Goal: Task Accomplishment & Management: Manage account settings

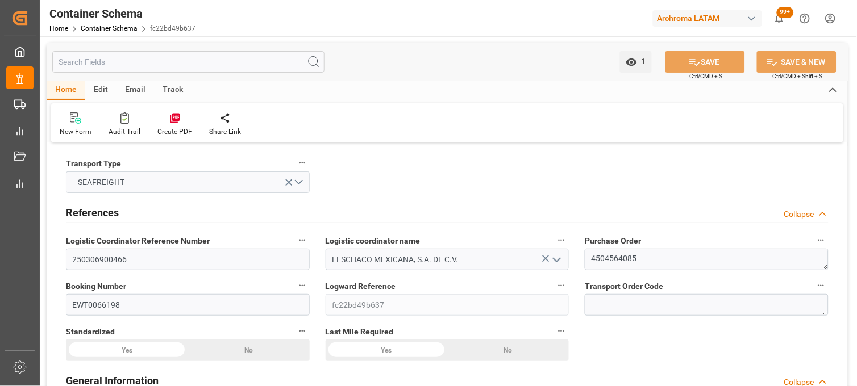
scroll to position [1413, 0]
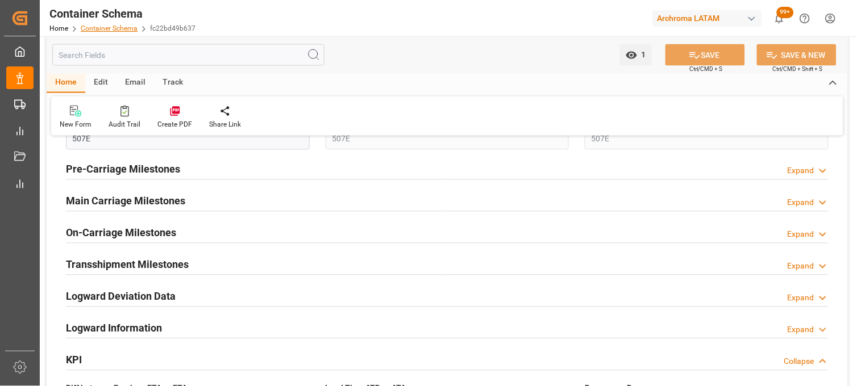
click at [114, 27] on link "Container Schema" at bounding box center [109, 28] width 57 height 8
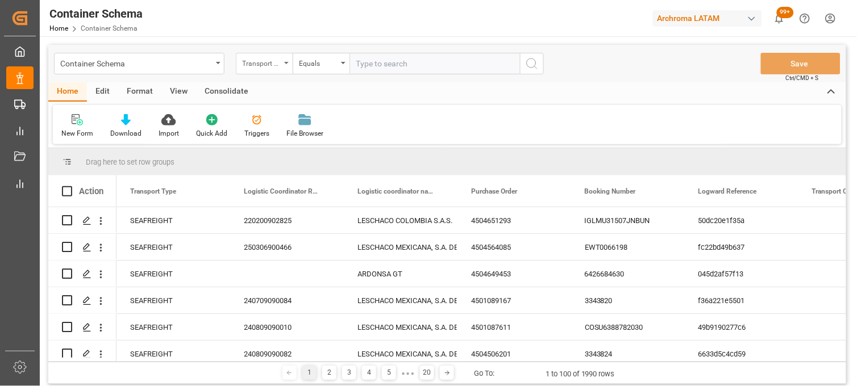
click at [285, 70] on div "Transport Type" at bounding box center [264, 64] width 57 height 22
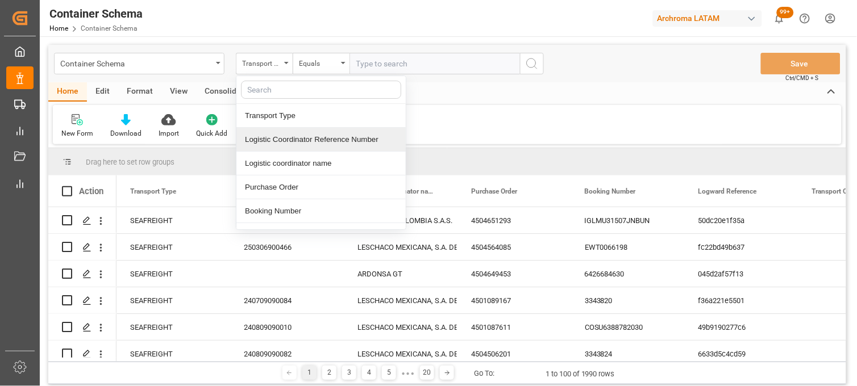
click at [298, 143] on div "Logistic Coordinator Reference Number" at bounding box center [320, 140] width 169 height 24
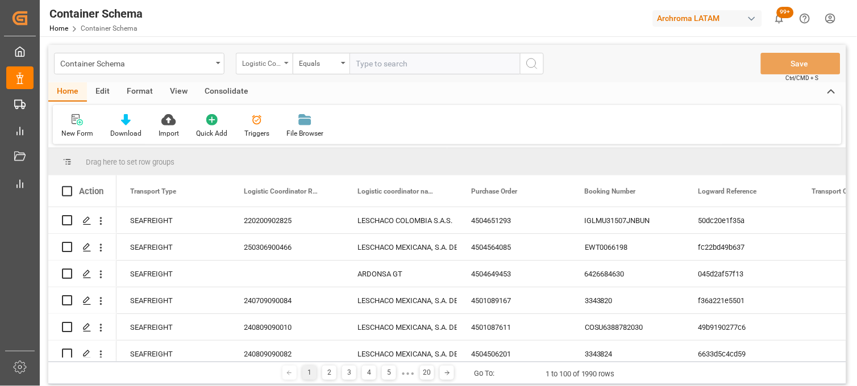
click at [274, 62] on div "Logistic Coordinator Reference Number" at bounding box center [261, 62] width 39 height 13
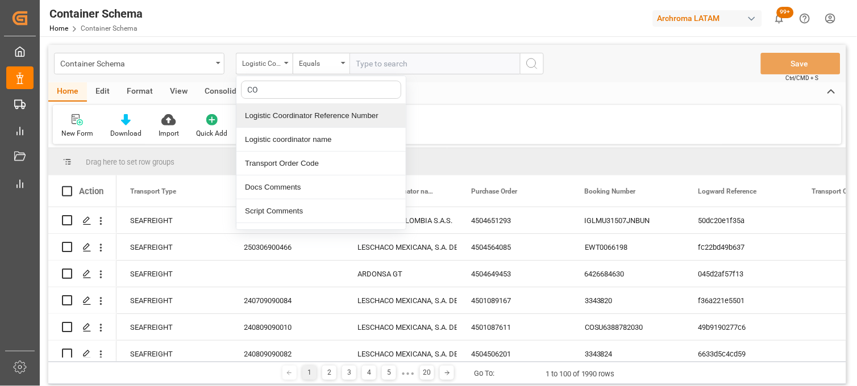
type input "CON"
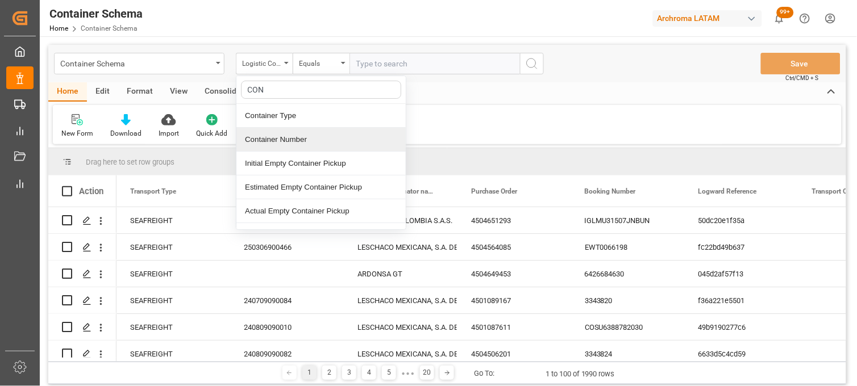
click at [277, 139] on div "Container Number" at bounding box center [320, 140] width 169 height 24
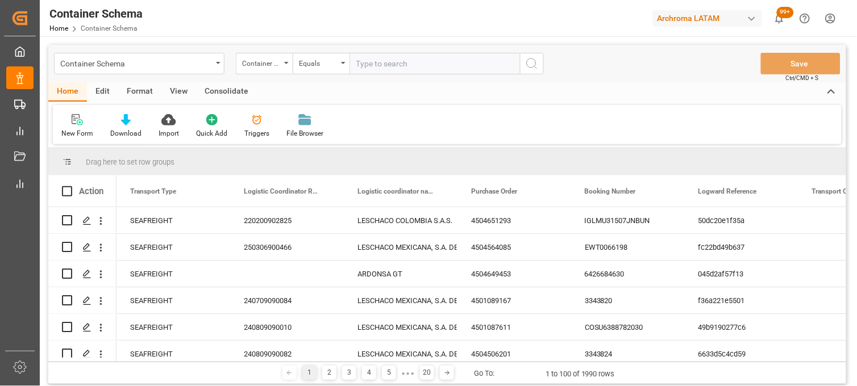
click at [361, 59] on input "text" at bounding box center [434, 64] width 170 height 22
paste input "SLZU2829942"
type input "SLZU2829942"
click at [533, 66] on icon "search button" at bounding box center [532, 64] width 14 height 14
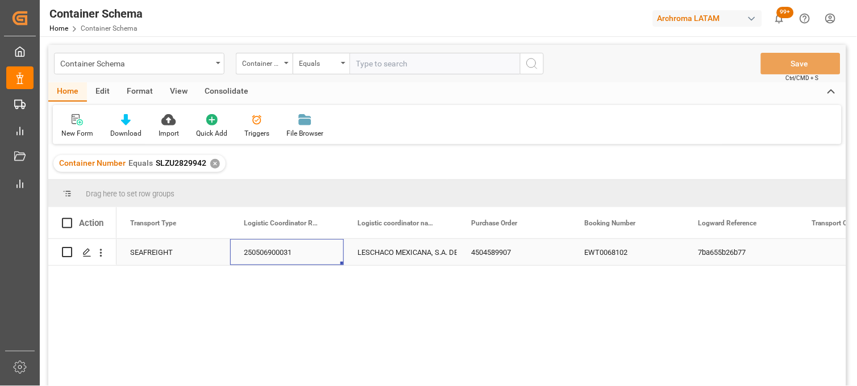
click at [262, 257] on div "250506900031" at bounding box center [287, 252] width 114 height 26
click at [90, 252] on icon "Press SPACE to select this row." at bounding box center [86, 252] width 9 height 9
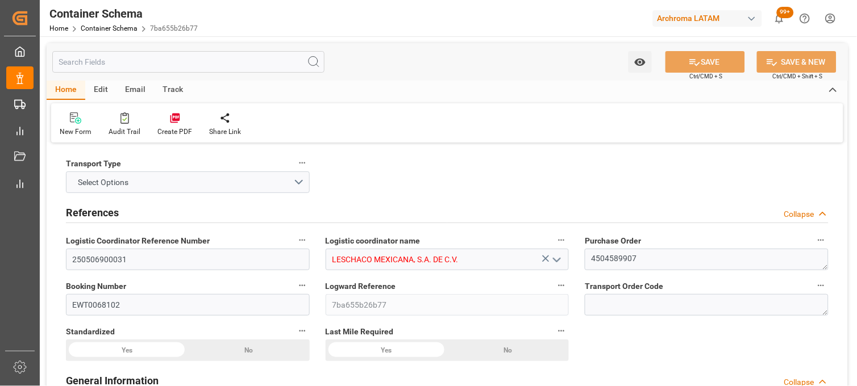
type input "0"
type input "7"
type input "1"
type input "21000"
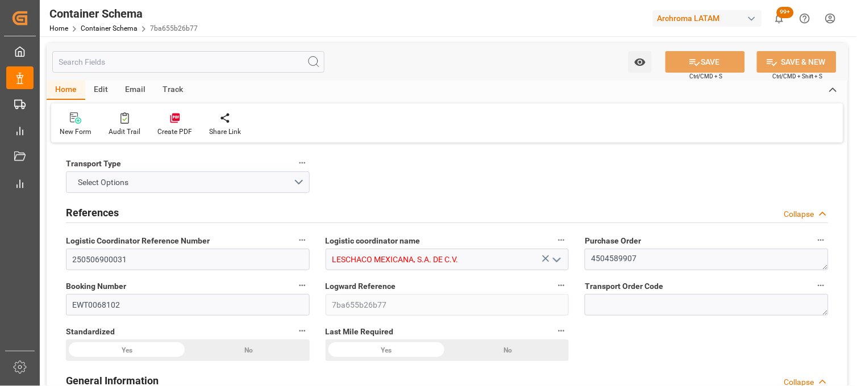
type input "21000"
type input "Wan Hai"
type input "Wan Hai Lines Ltd."
type input "CNSGH"
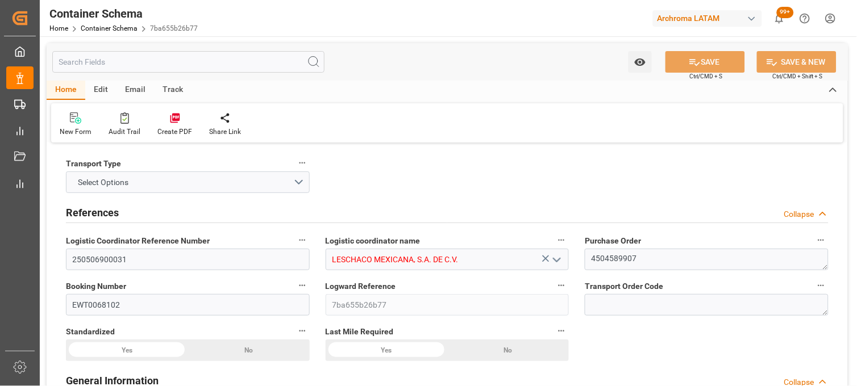
type input "MXZLO"
type input "9963712"
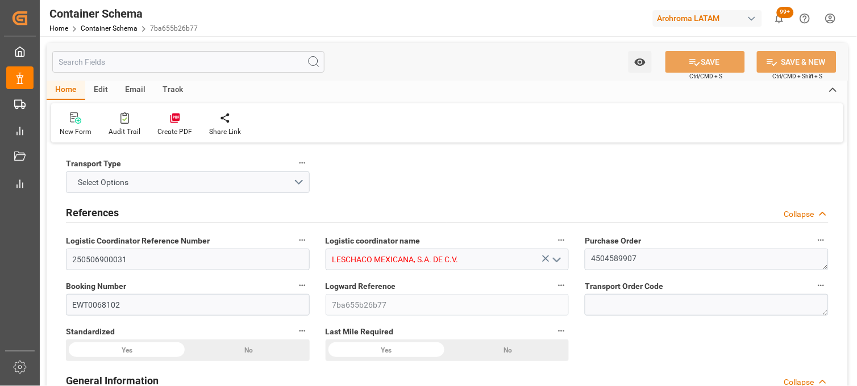
type input "9963712"
type input "0"
type input "17"
type input "183"
type input "[DATE] 11:00"
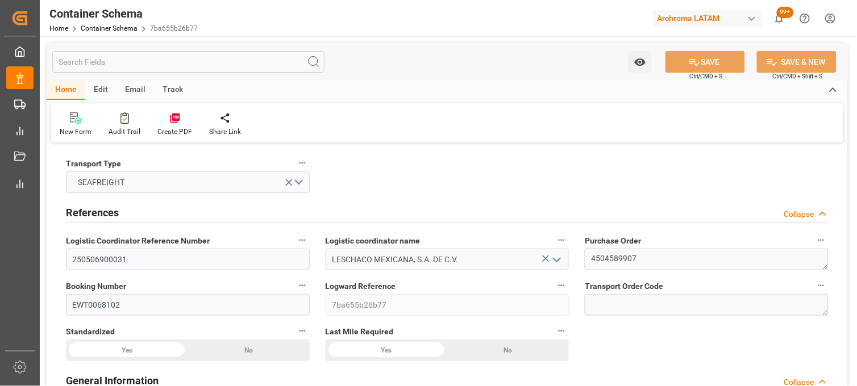
type input "[DATE]"
type input "[DATE] 18:23"
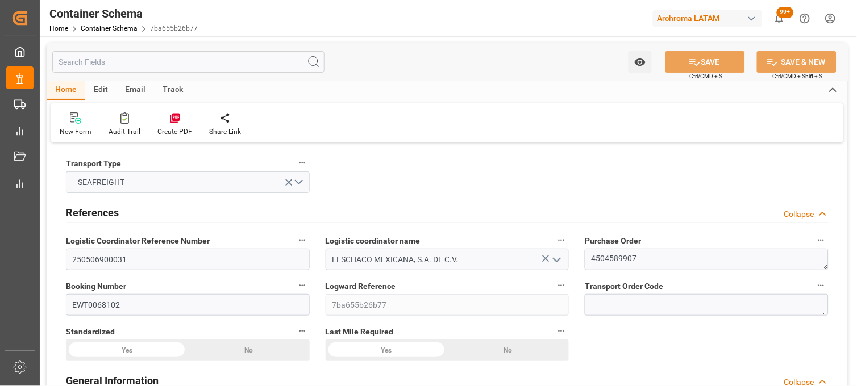
type input "[DATE] 16:58"
type input "[DATE]"
click at [80, 260] on input "250506900031" at bounding box center [188, 260] width 244 height 22
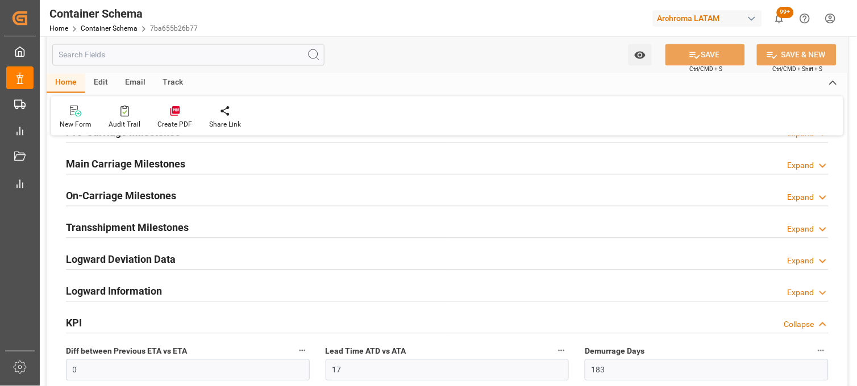
scroll to position [1451, 0]
click at [122, 189] on h2 "On-Carriage Milestones" at bounding box center [121, 194] width 110 height 15
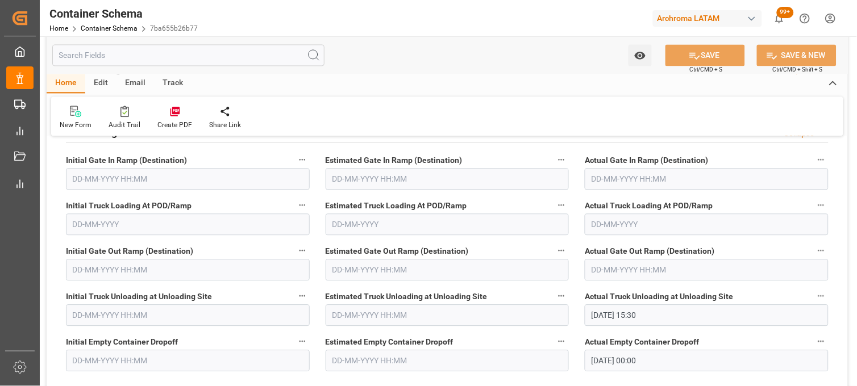
scroll to position [1577, 0]
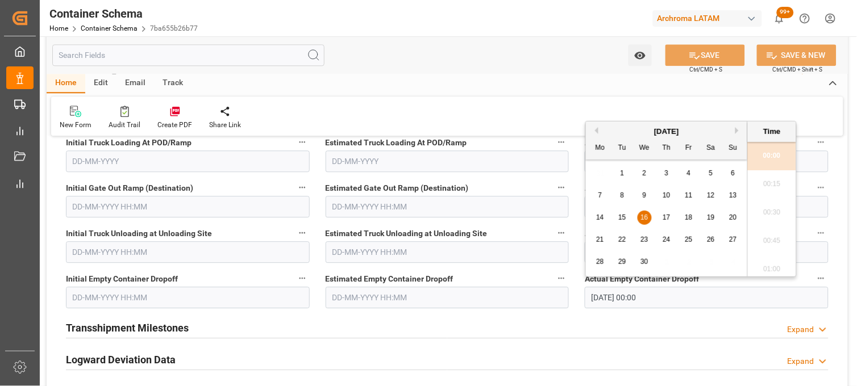
drag, startPoint x: 616, startPoint y: 300, endPoint x: 560, endPoint y: 300, distance: 56.2
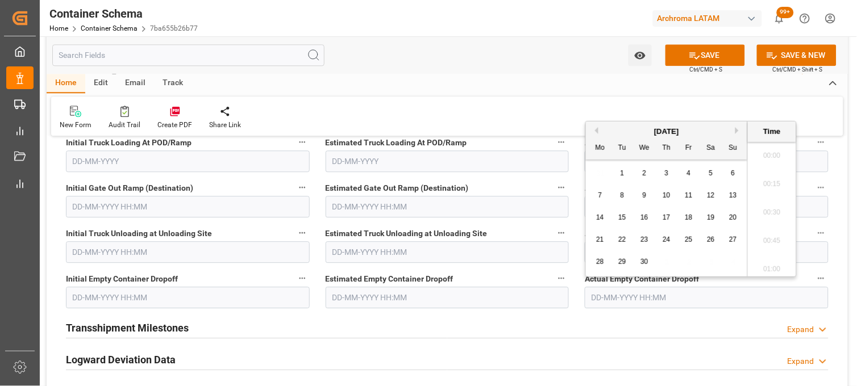
click at [583, 299] on div "Actual Empty Container Dropoff" at bounding box center [707, 289] width 260 height 45
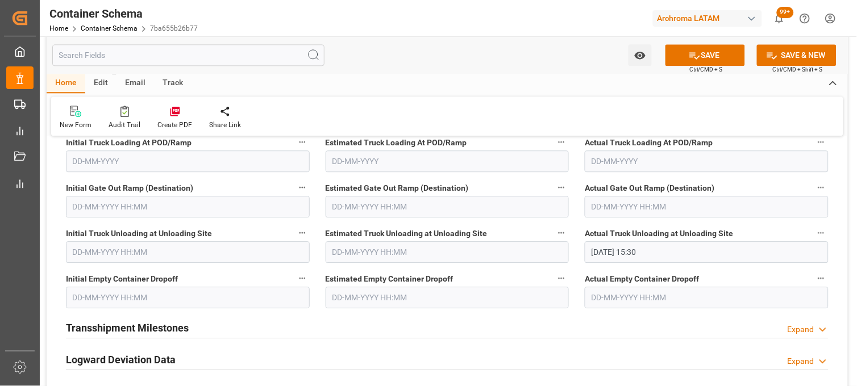
click at [671, 37] on div "Watch Option SAVE Ctrl/CMD + S SAVE & NEW Ctrl/CMD + Shift + S" at bounding box center [447, 54] width 801 height 37
click at [674, 51] on button "SAVE" at bounding box center [705, 55] width 80 height 22
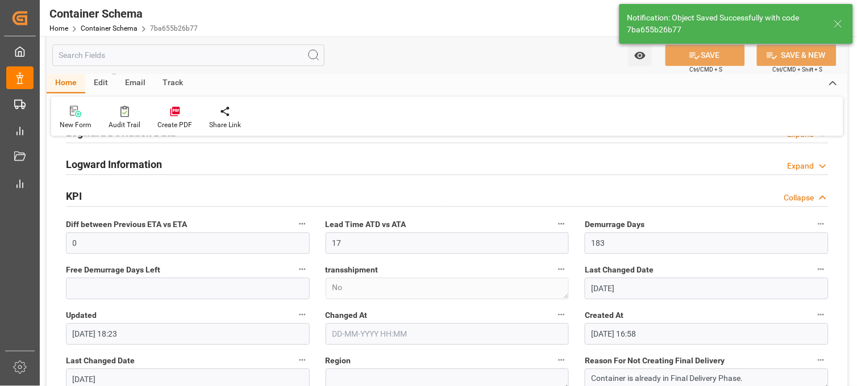
type input "[DATE] 23:08"
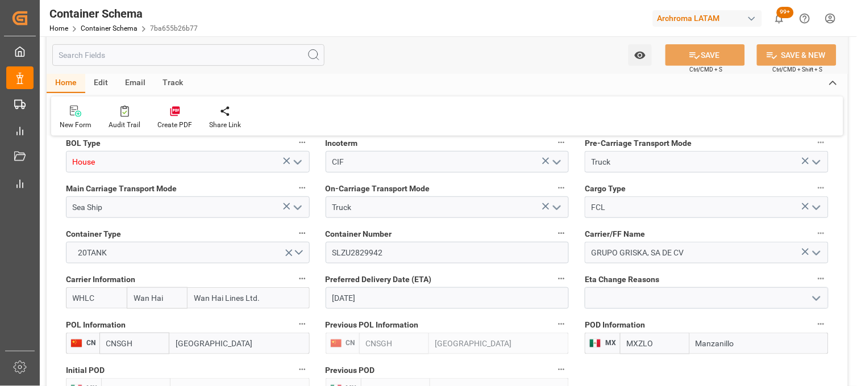
scroll to position [1009, 0]
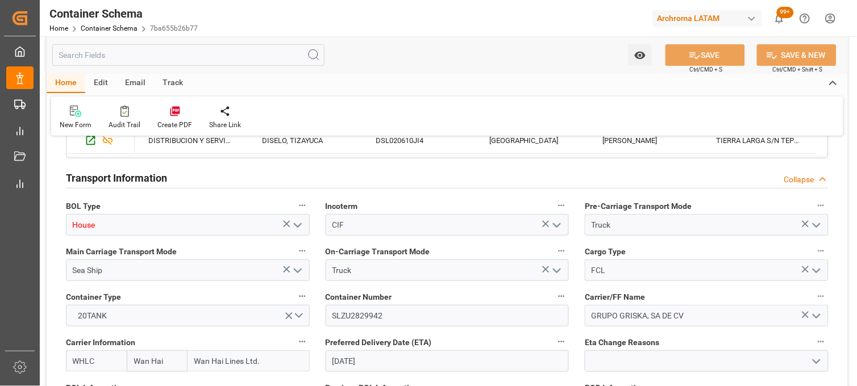
click at [298, 224] on icon "open menu" at bounding box center [298, 226] width 14 height 14
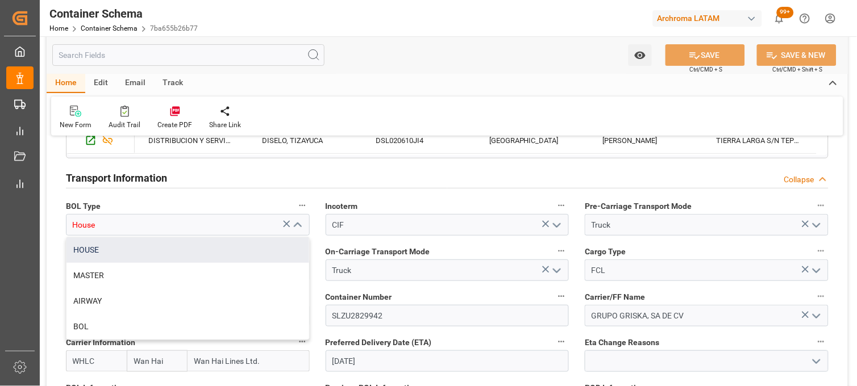
click at [275, 237] on div "HOUSE" at bounding box center [187, 250] width 243 height 26
type input "HOUSE"
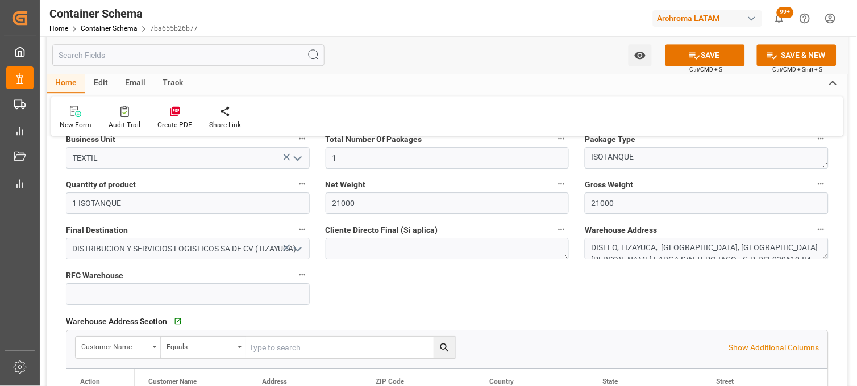
scroll to position [694, 0]
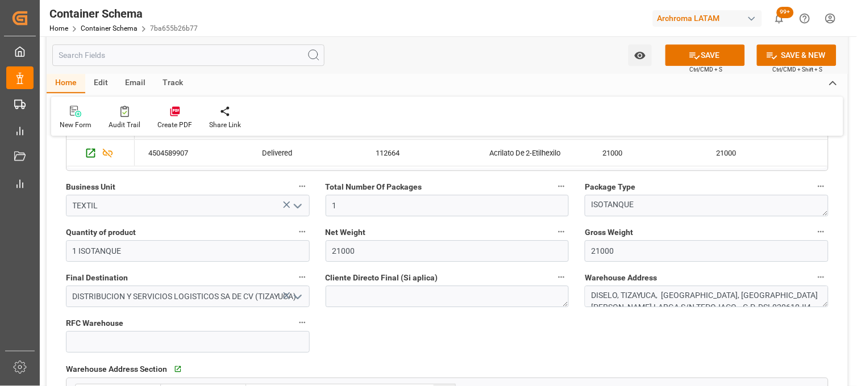
click at [300, 206] on icon "open menu" at bounding box center [298, 206] width 14 height 14
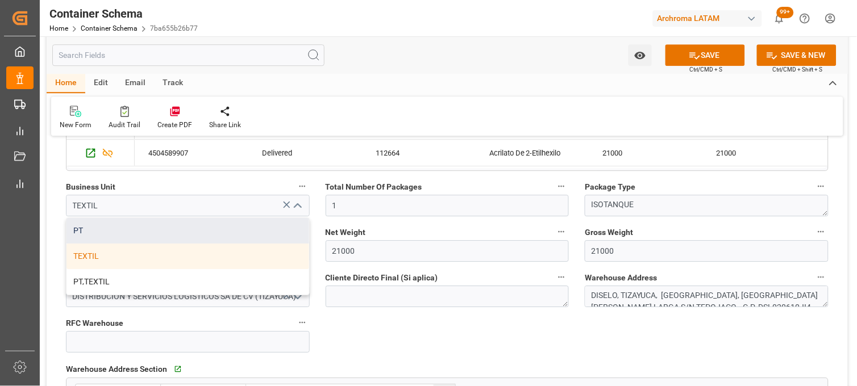
click at [226, 228] on div "PT" at bounding box center [187, 231] width 243 height 26
type input "PT"
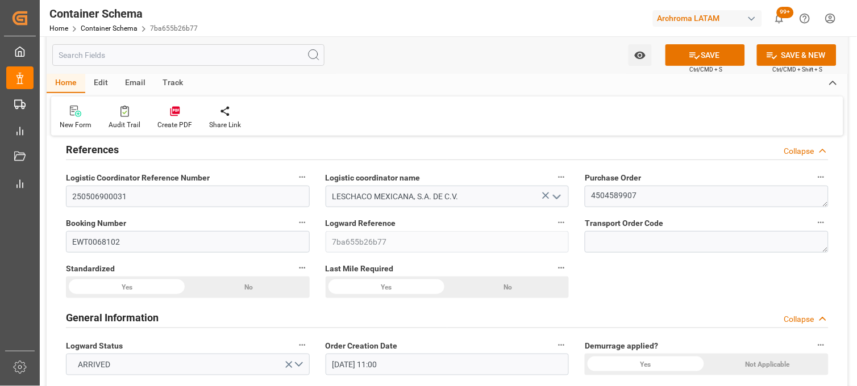
scroll to position [0, 0]
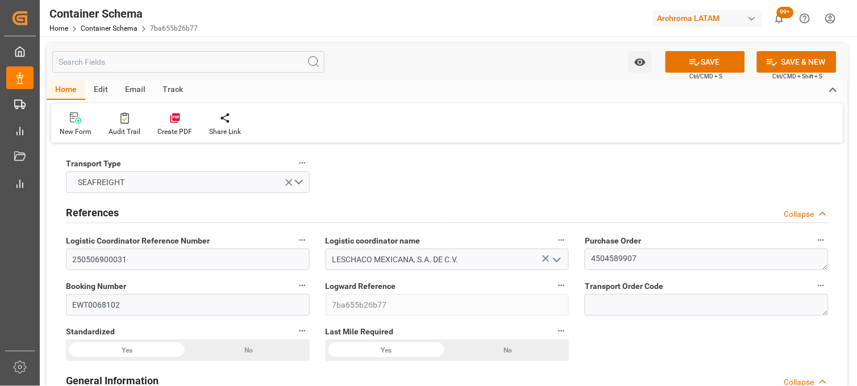
click at [680, 63] on button "SAVE" at bounding box center [705, 62] width 80 height 22
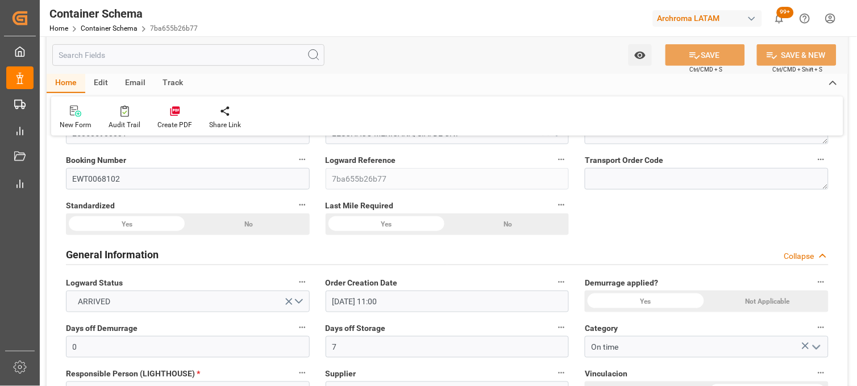
scroll to position [189, 0]
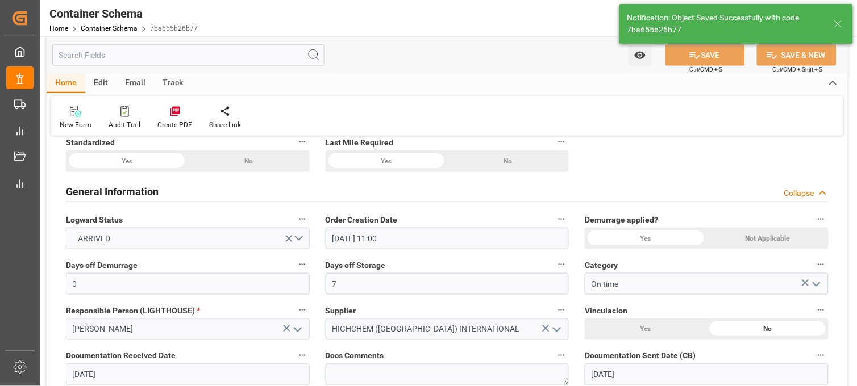
type input "[DATE] 23:10"
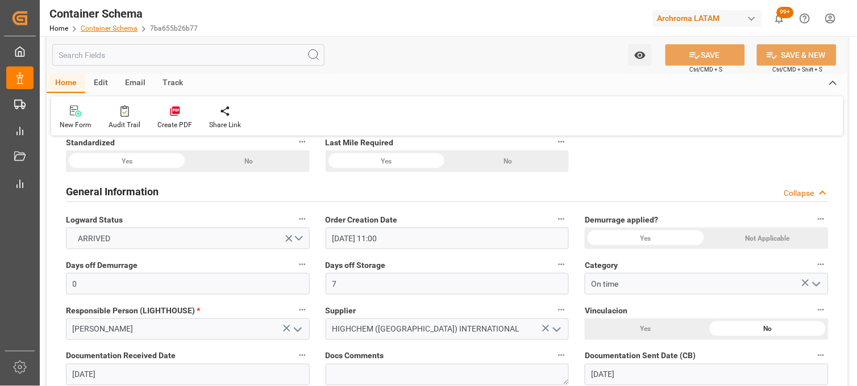
click at [109, 24] on link "Container Schema" at bounding box center [109, 28] width 57 height 8
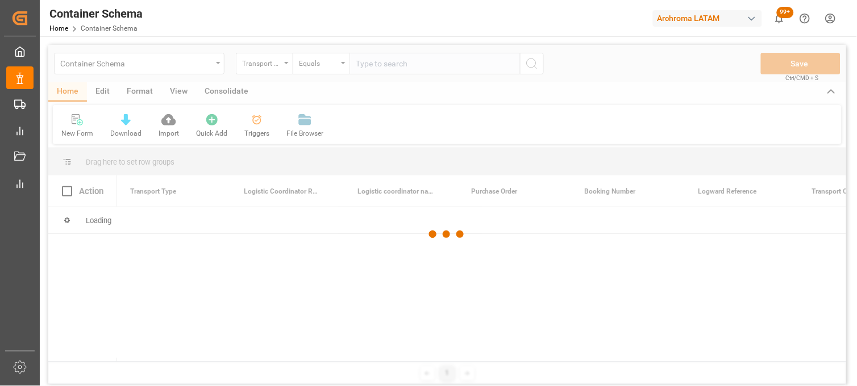
click at [207, 70] on div at bounding box center [446, 234] width 797 height 379
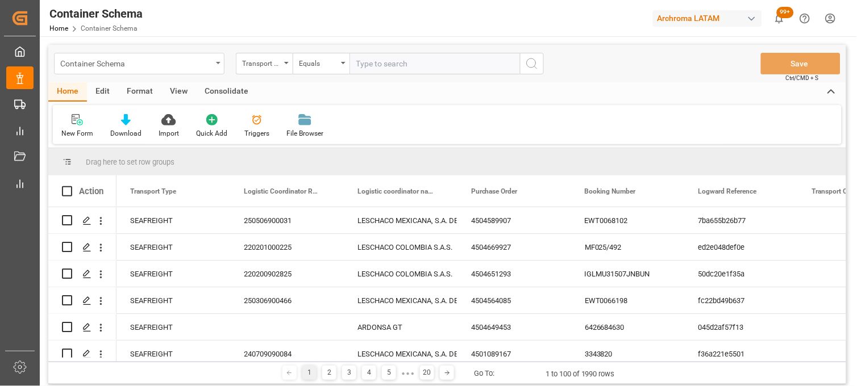
click at [216, 65] on div "Container Schema" at bounding box center [139, 64] width 170 height 22
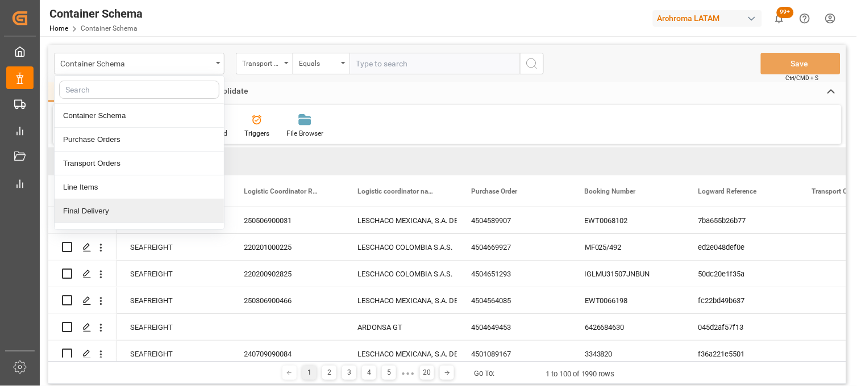
click at [98, 211] on div "Final Delivery" at bounding box center [139, 211] width 169 height 24
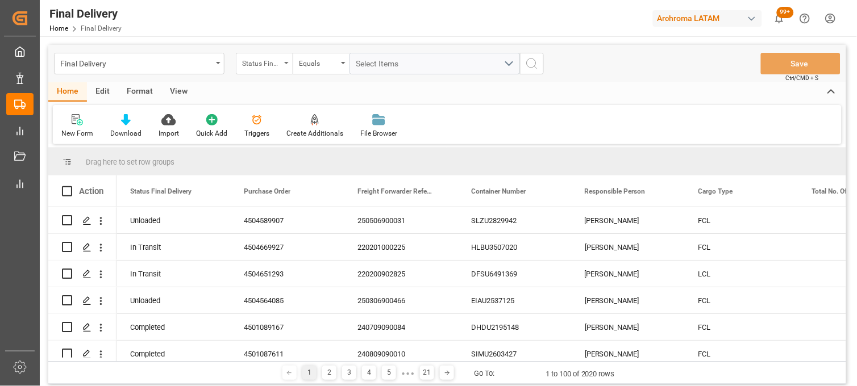
click at [279, 65] on div "Status Final Delivery" at bounding box center [261, 62] width 39 height 13
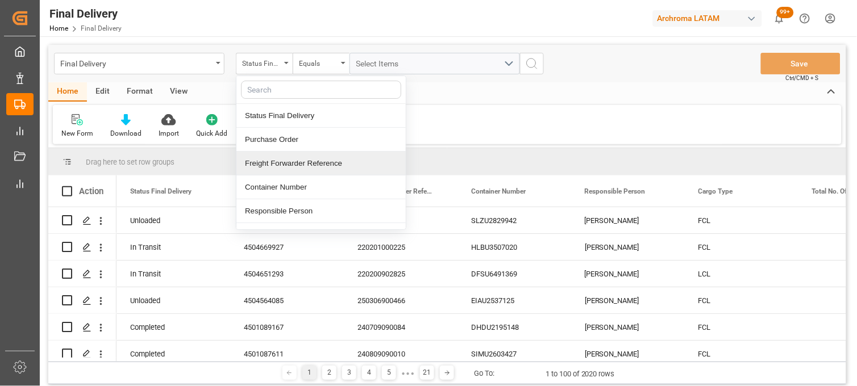
click at [317, 160] on div "Freight Forwarder Reference" at bounding box center [320, 164] width 169 height 24
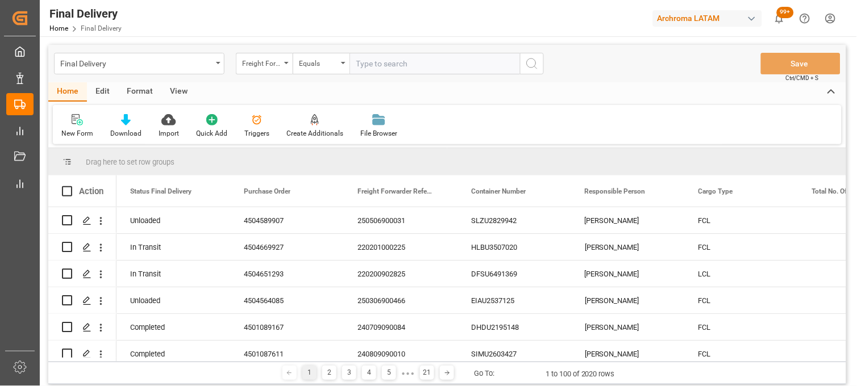
click at [377, 61] on input "text" at bounding box center [434, 64] width 170 height 22
type input "251015080006"
click at [529, 60] on icon "search button" at bounding box center [532, 64] width 14 height 14
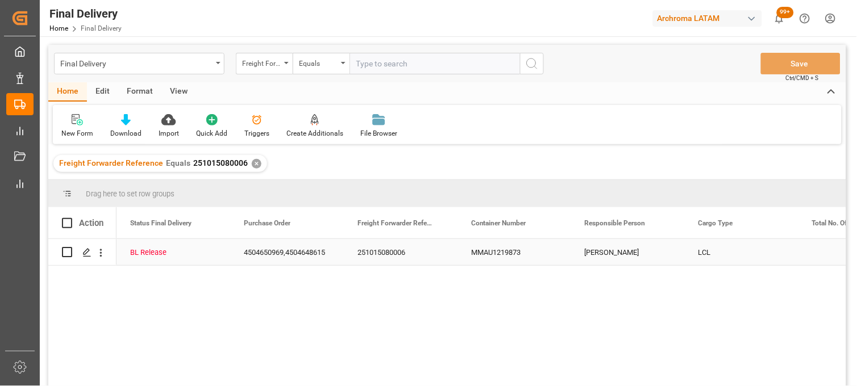
click at [617, 251] on div "[PERSON_NAME]" at bounding box center [628, 252] width 114 height 26
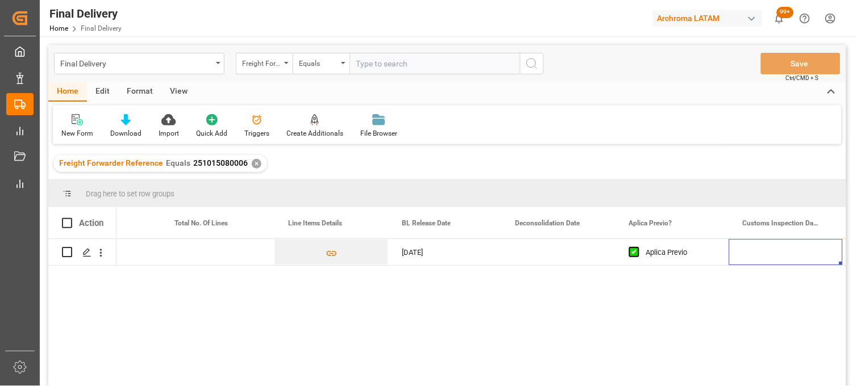
scroll to position [0, 751]
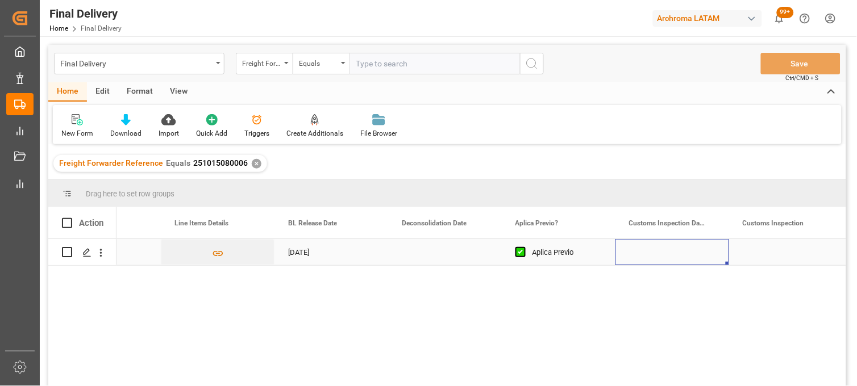
click at [656, 254] on div "Press SPACE to select this row." at bounding box center [672, 252] width 114 height 26
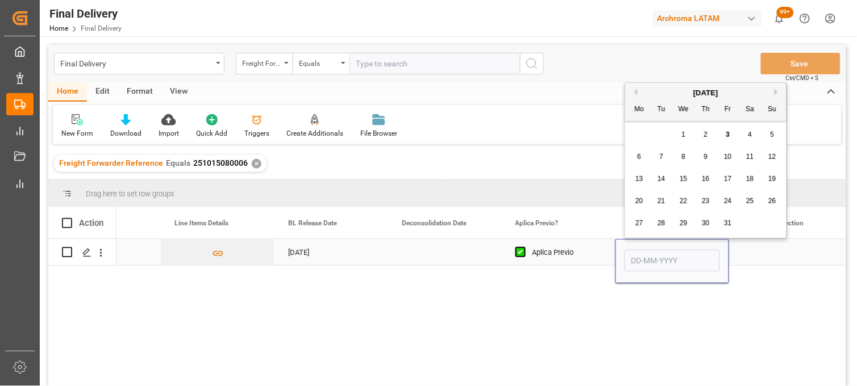
click at [656, 254] on input "Press SPACE to select this row." at bounding box center [671, 261] width 95 height 22
click at [638, 160] on span "6" at bounding box center [639, 157] width 4 height 8
type input "[DATE]"
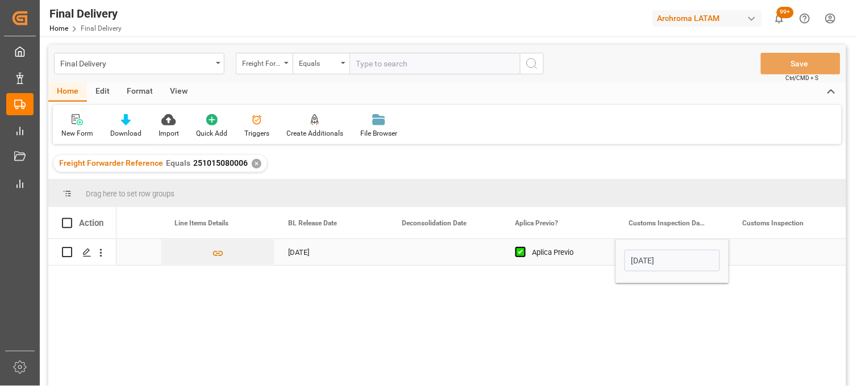
click at [452, 253] on div "Press SPACE to select this row." at bounding box center [445, 252] width 114 height 26
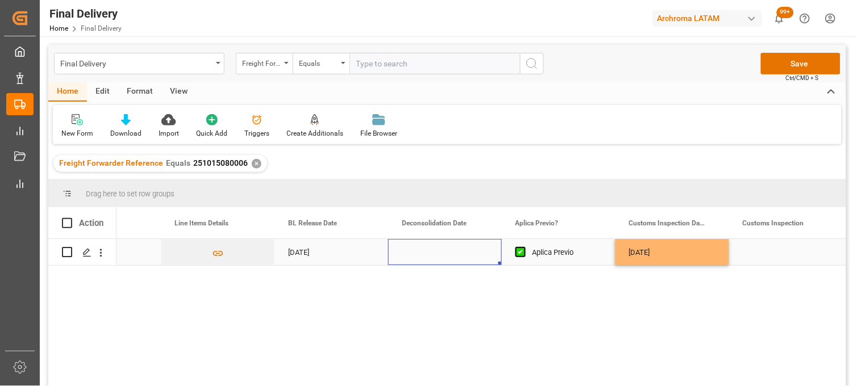
click at [432, 253] on div "Press SPACE to select this row." at bounding box center [445, 252] width 114 height 26
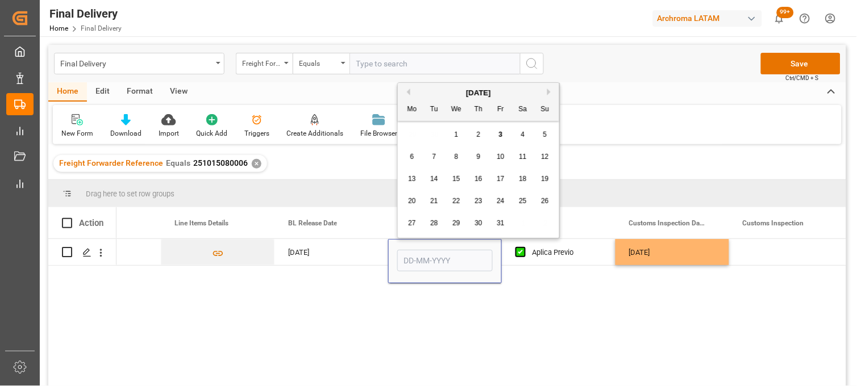
click at [497, 133] on div "3" at bounding box center [501, 135] width 14 height 14
type input "[DATE]"
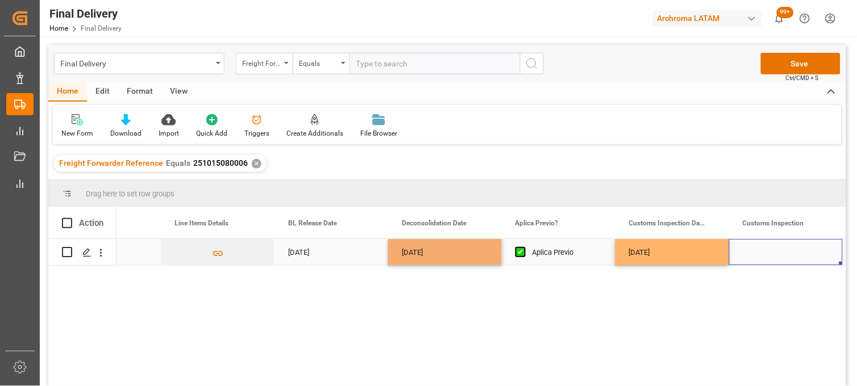
click at [770, 254] on div "Press SPACE to select this row." at bounding box center [786, 252] width 114 height 26
click at [804, 70] on button "Save" at bounding box center [801, 64] width 80 height 22
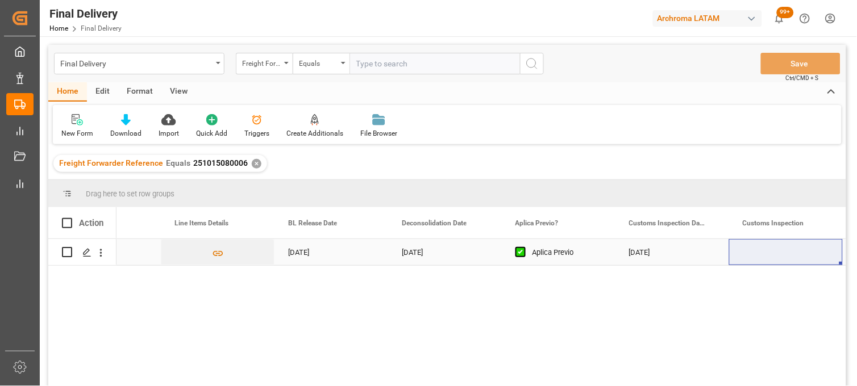
click at [653, 252] on div "[DATE]" at bounding box center [672, 252] width 114 height 26
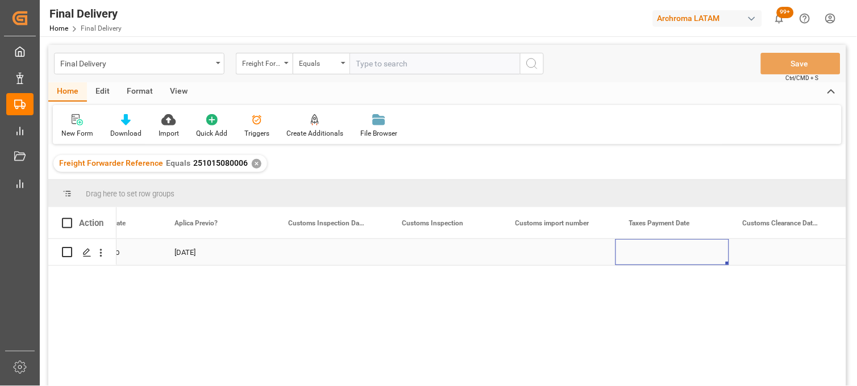
scroll to position [0, 1205]
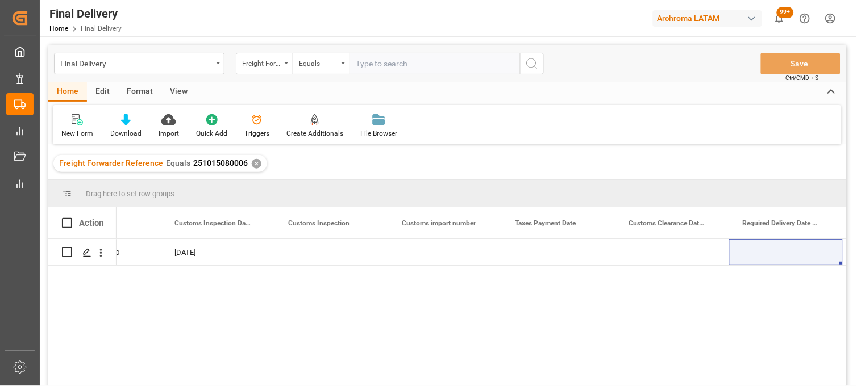
click at [252, 162] on div "✕" at bounding box center [257, 164] width 10 height 10
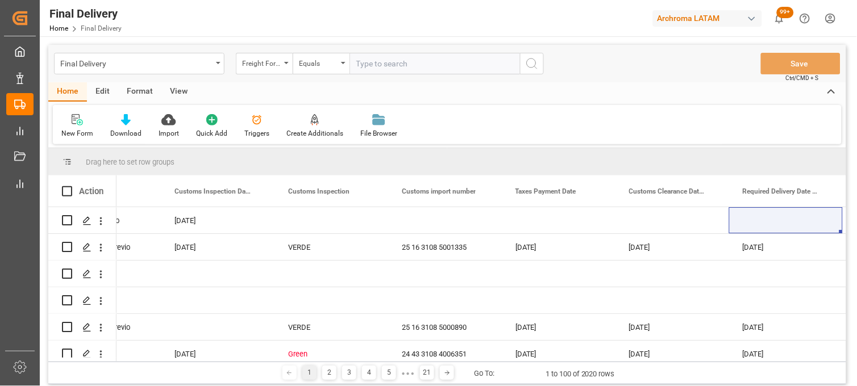
click at [375, 66] on input "text" at bounding box center [434, 64] width 170 height 22
paste input "251015080013"
type input "251015080013"
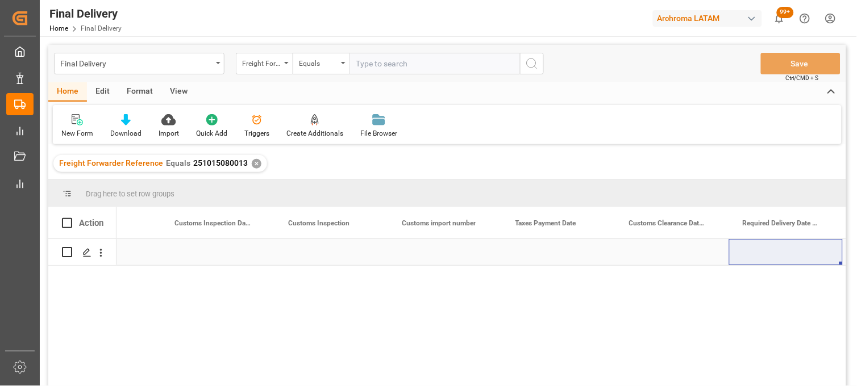
click at [211, 254] on div "Press SPACE to select this row." at bounding box center [218, 252] width 114 height 26
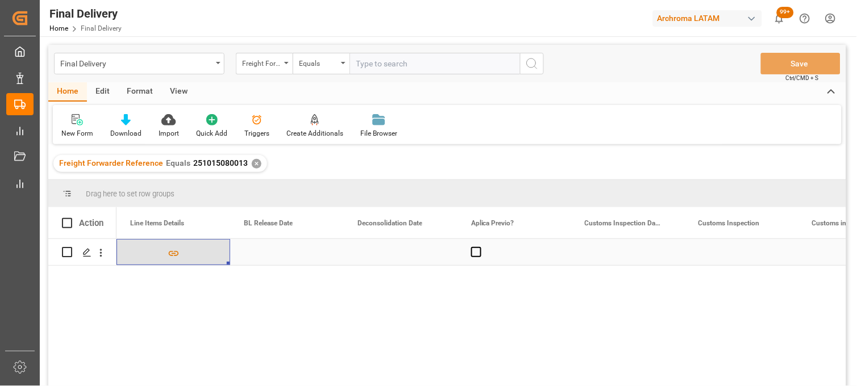
scroll to position [0, 682]
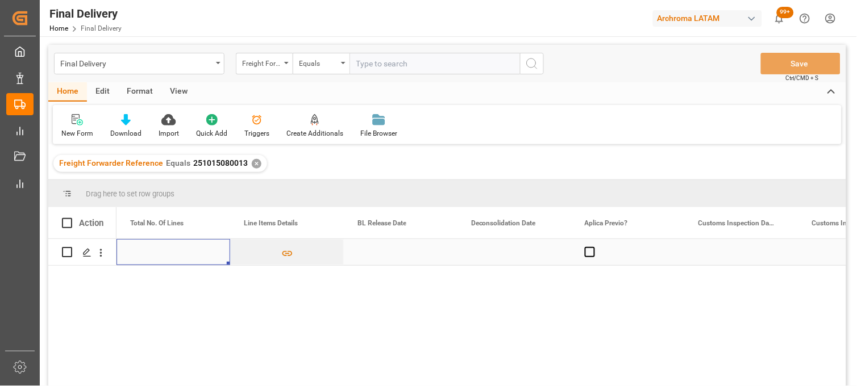
click at [375, 252] on div "Press SPACE to select this row." at bounding box center [401, 252] width 114 height 26
click at [375, 253] on div "Press SPACE to select this row." at bounding box center [401, 252] width 114 height 26
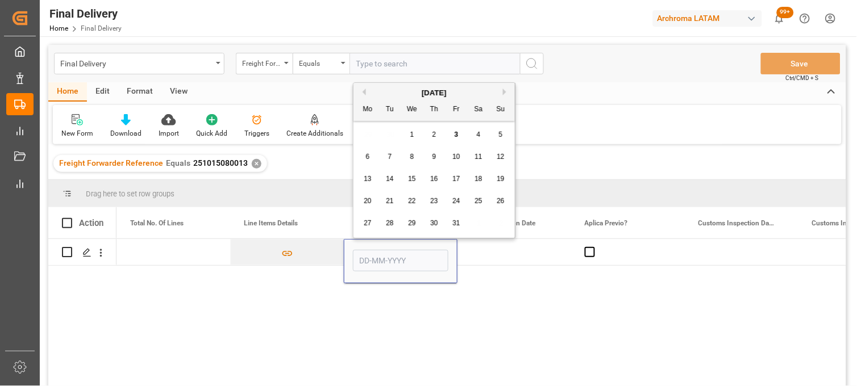
click at [454, 135] on span "3" at bounding box center [456, 135] width 4 height 8
type input "[DATE]"
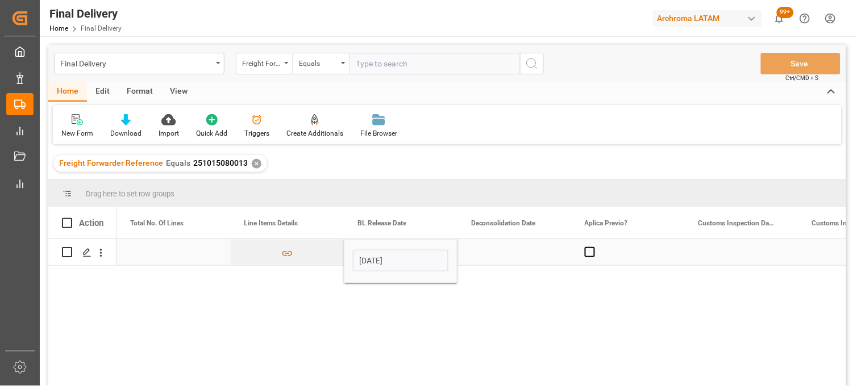
click at [489, 247] on div "Press SPACE to select this row." at bounding box center [514, 252] width 114 height 26
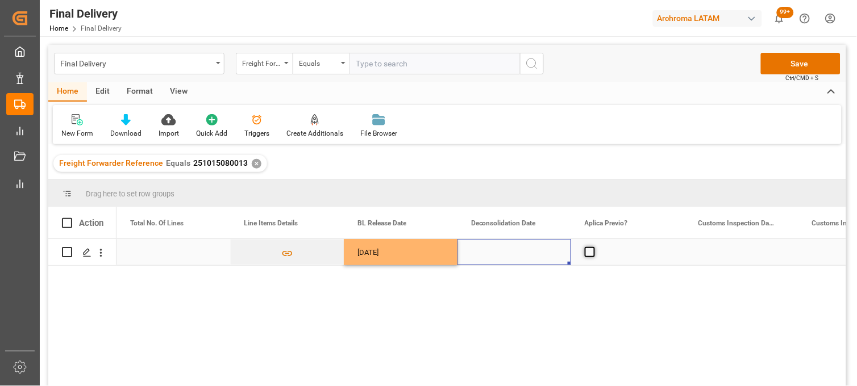
click at [588, 253] on span "Press SPACE to select this row." at bounding box center [589, 252] width 10 height 10
click at [593, 247] on input "Press SPACE to select this row." at bounding box center [593, 247] width 0 height 0
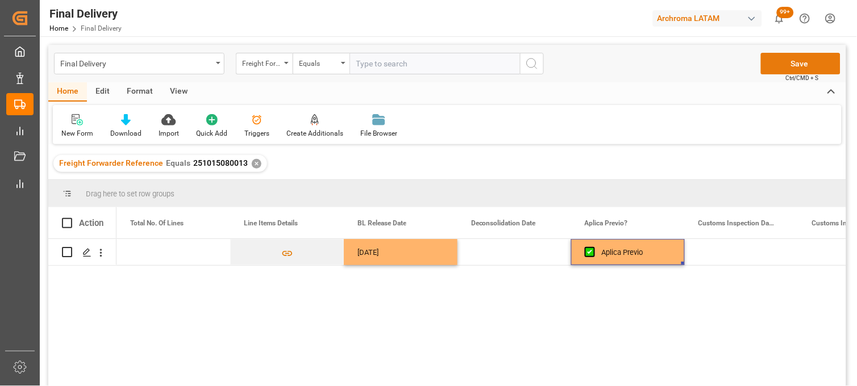
click at [782, 66] on button "Save" at bounding box center [801, 64] width 80 height 22
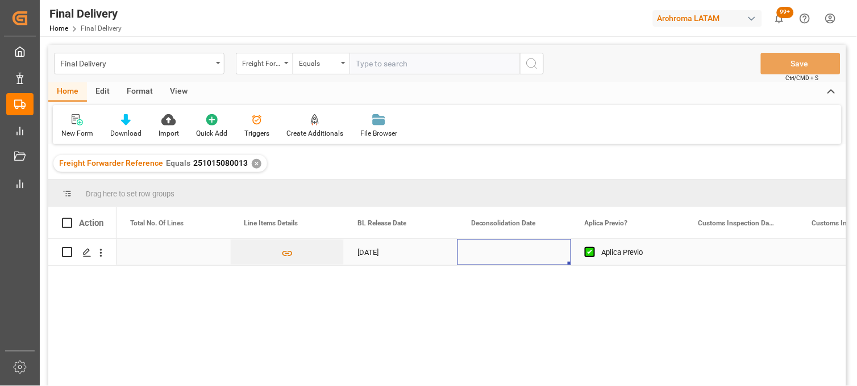
click at [507, 249] on div "Press SPACE to select this row." at bounding box center [514, 252] width 114 height 26
click at [500, 254] on div "Press SPACE to select this row." at bounding box center [514, 252] width 114 height 26
click at [501, 254] on div "Press SPACE to select this row." at bounding box center [514, 252] width 114 height 26
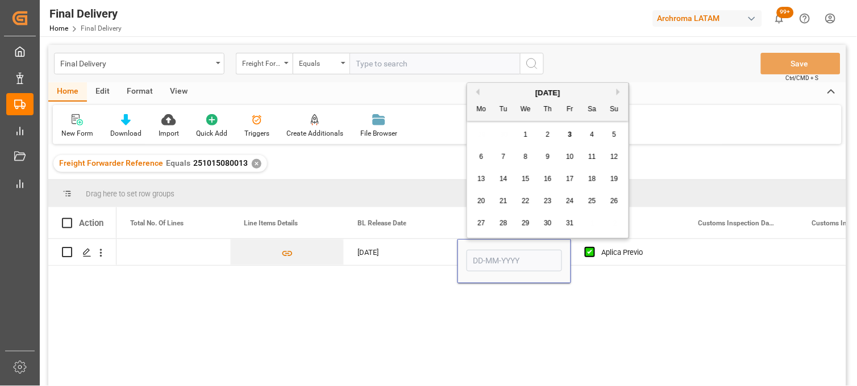
click at [544, 137] on div "2" at bounding box center [548, 135] width 14 height 14
type input "[DATE]"
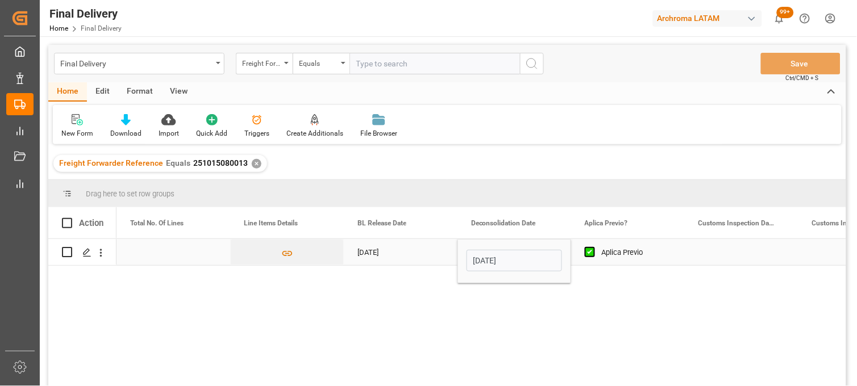
click at [721, 248] on div "Press SPACE to select this row." at bounding box center [741, 252] width 114 height 26
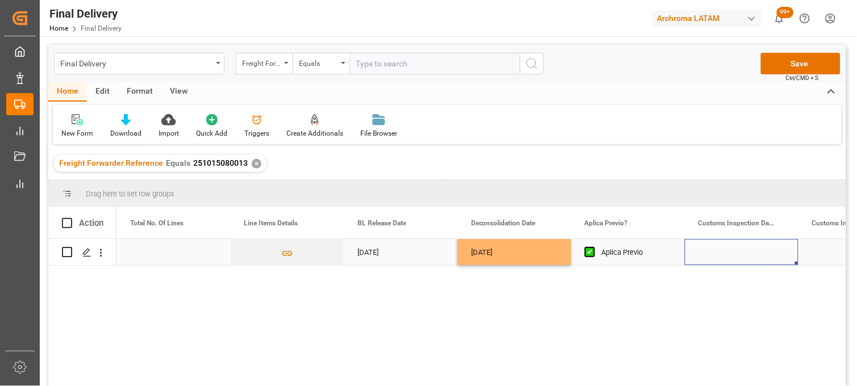
click at [740, 253] on div "Press SPACE to select this row." at bounding box center [741, 252] width 114 height 26
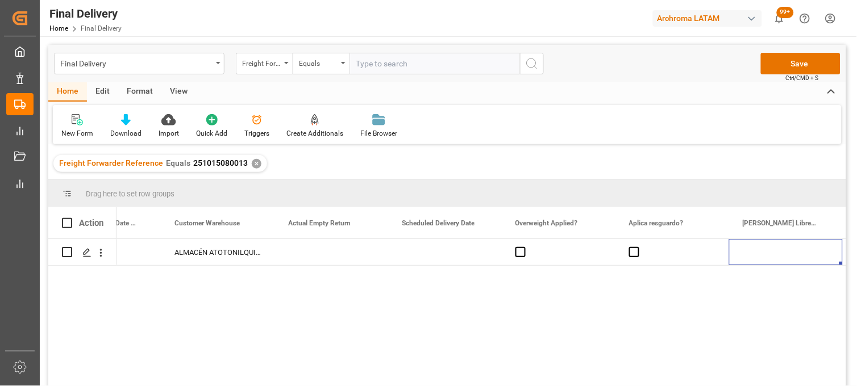
scroll to position [0, 1887]
click at [519, 253] on span "Press SPACE to select this row." at bounding box center [520, 252] width 10 height 10
click at [524, 247] on input "Press SPACE to select this row." at bounding box center [524, 247] width 0 height 0
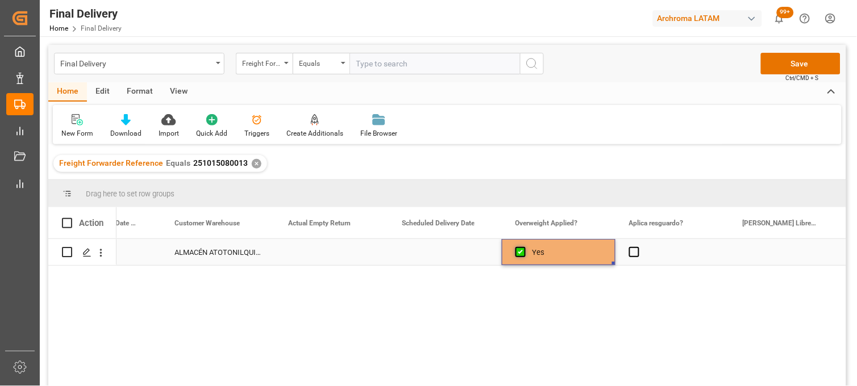
click at [519, 253] on span "Press SPACE to select this row." at bounding box center [520, 252] width 10 height 10
click at [524, 247] on input "Press SPACE to select this row." at bounding box center [524, 247] width 0 height 0
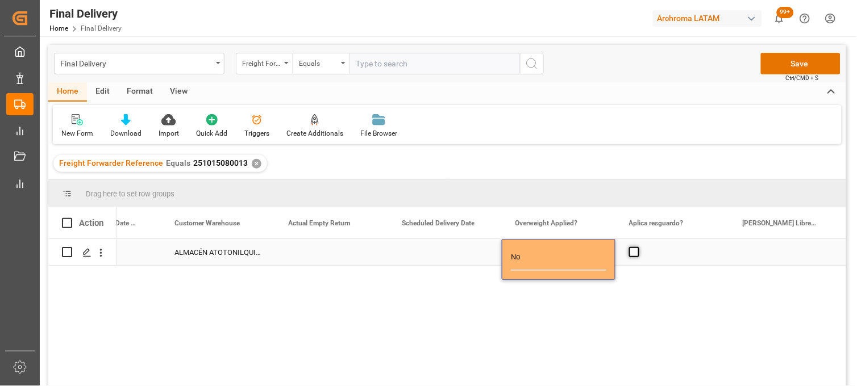
click at [634, 253] on span "Press SPACE to select this row." at bounding box center [634, 252] width 10 height 10
click at [637, 247] on input "Press SPACE to select this row." at bounding box center [637, 247] width 0 height 0
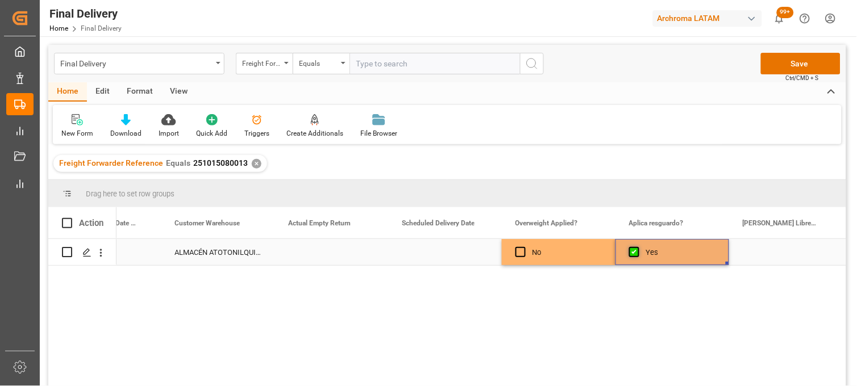
click at [634, 253] on span "Press SPACE to select this row." at bounding box center [634, 252] width 10 height 10
click at [637, 247] on input "Press SPACE to select this row." at bounding box center [637, 247] width 0 height 0
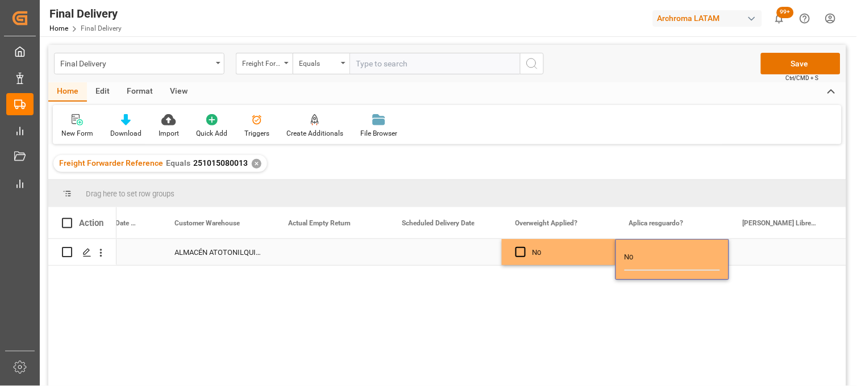
click at [767, 250] on div "Press SPACE to select this row." at bounding box center [786, 252] width 114 height 26
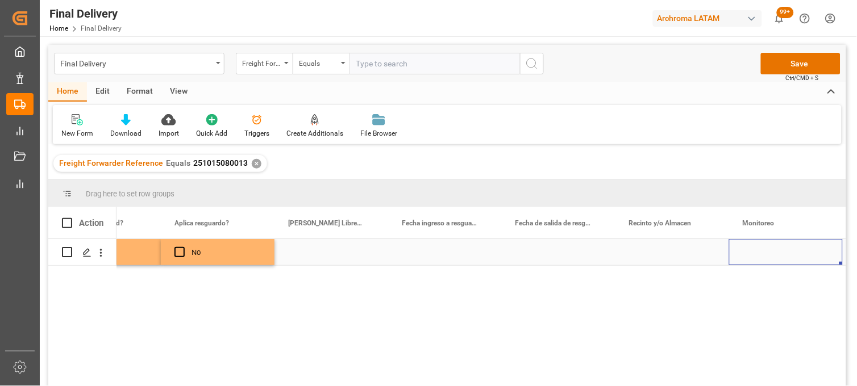
scroll to position [0, 0]
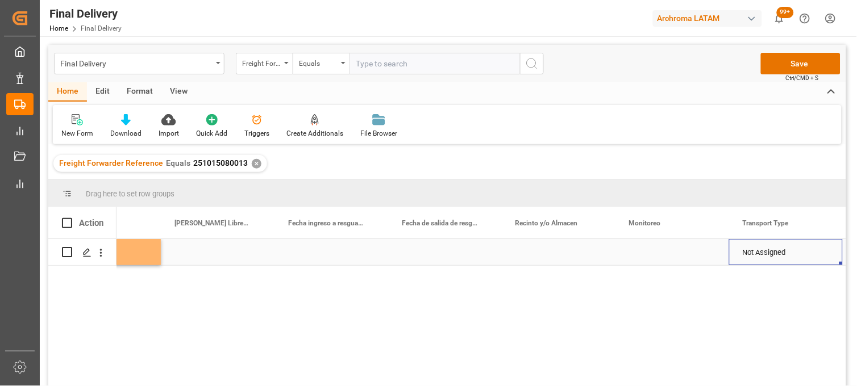
click at [551, 250] on div "Press SPACE to select this row." at bounding box center [559, 252] width 114 height 26
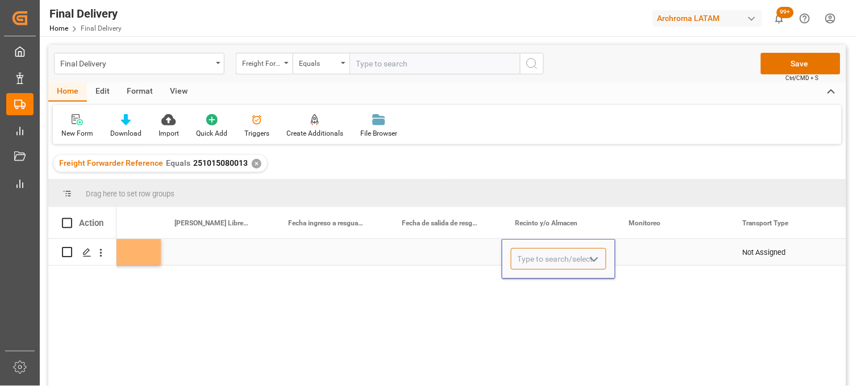
click at [551, 250] on input "Press SPACE to select this row." at bounding box center [558, 259] width 95 height 22
click at [536, 280] on div "SSA" at bounding box center [558, 291] width 94 height 40
type input "SSA"
click at [642, 245] on div "Press SPACE to select this row." at bounding box center [672, 252] width 114 height 26
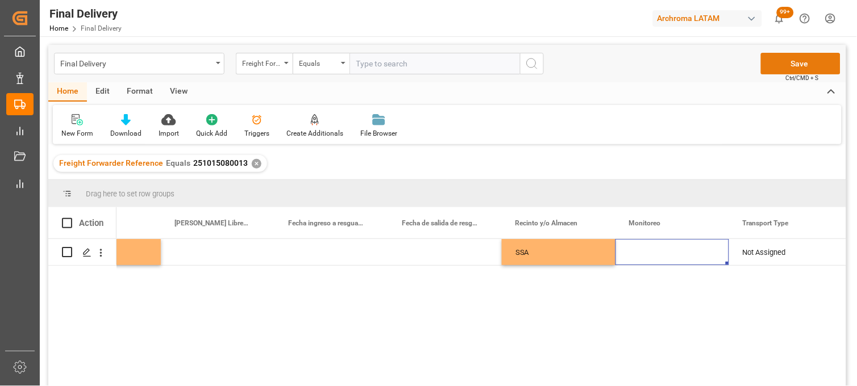
click at [792, 68] on button "Save" at bounding box center [801, 64] width 80 height 22
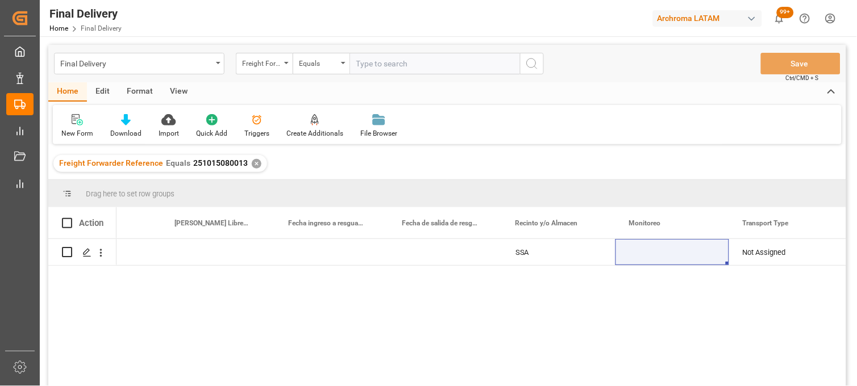
click at [252, 162] on div "✕" at bounding box center [257, 164] width 10 height 10
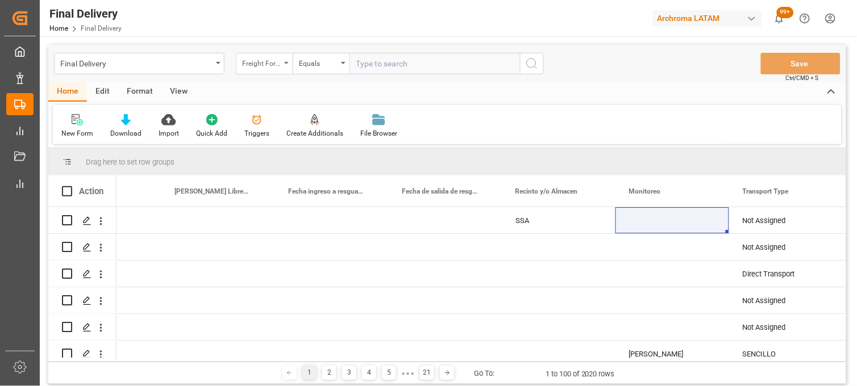
click at [254, 64] on div "Freight Forwarder Reference" at bounding box center [261, 62] width 39 height 13
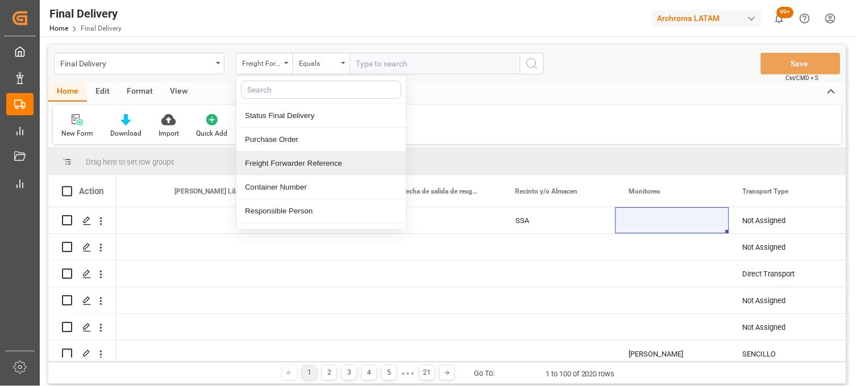
drag, startPoint x: 274, startPoint y: 165, endPoint x: 343, endPoint y: 106, distance: 90.6
click at [275, 162] on div "Freight Forwarder Reference" at bounding box center [320, 164] width 169 height 24
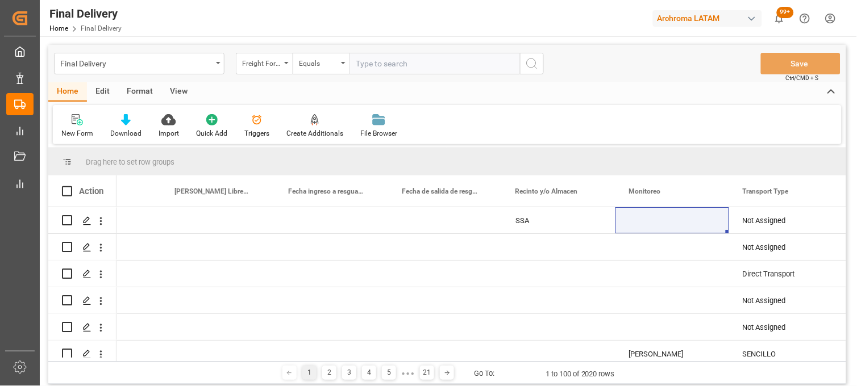
click at [366, 62] on input "text" at bounding box center [434, 64] width 170 height 22
paste input "251015080069"
type input "251015080069"
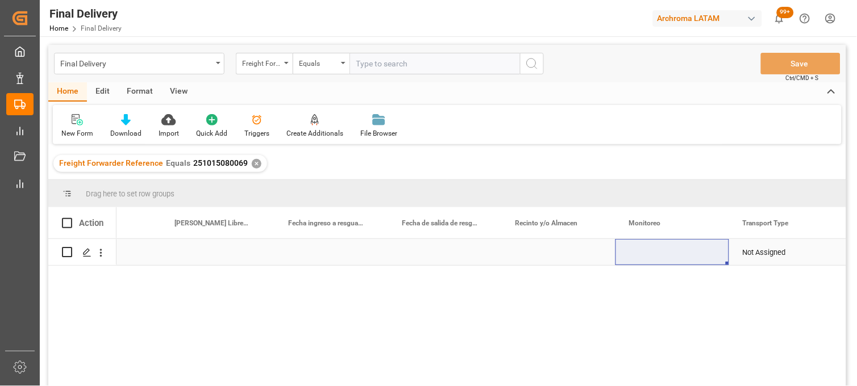
click at [301, 254] on div "Press SPACE to select this row." at bounding box center [331, 252] width 114 height 26
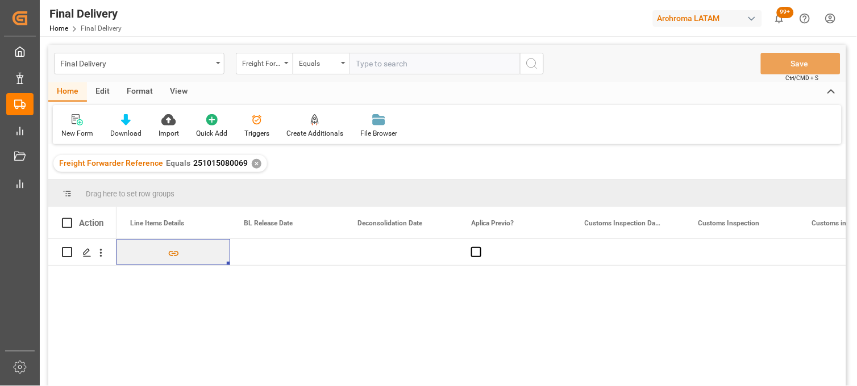
scroll to position [0, 682]
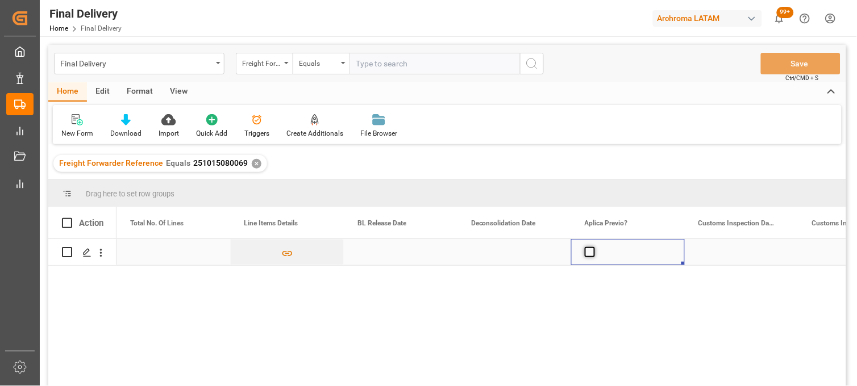
click at [591, 254] on span "Press SPACE to select this row." at bounding box center [589, 252] width 10 height 10
click at [593, 247] on input "Press SPACE to select this row." at bounding box center [593, 247] width 0 height 0
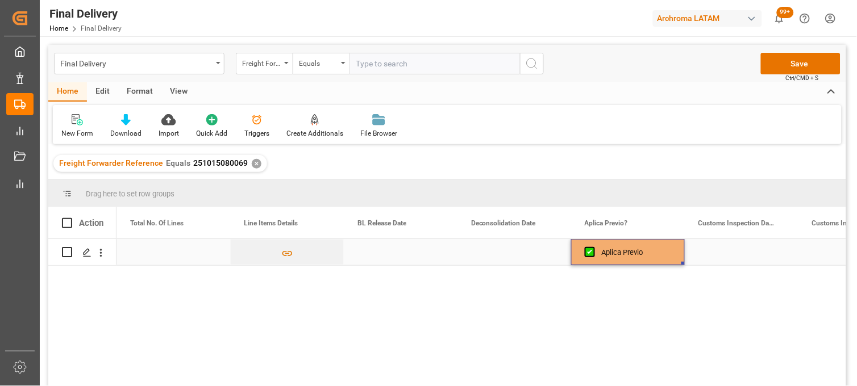
click at [722, 258] on div "Press SPACE to select this row." at bounding box center [741, 252] width 114 height 26
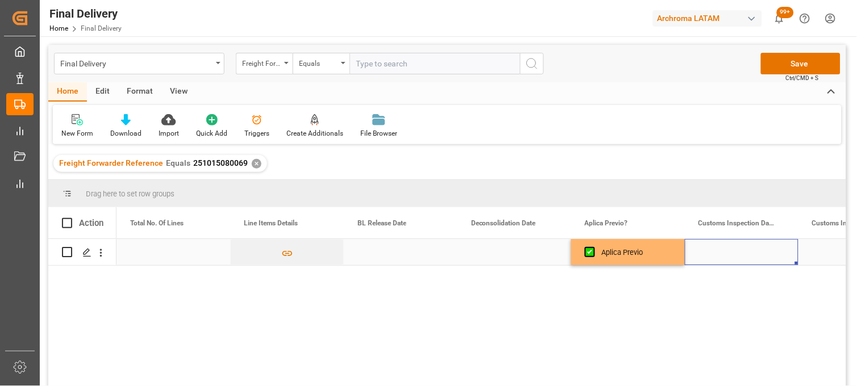
click at [722, 258] on div "Press SPACE to select this row." at bounding box center [741, 252] width 114 height 26
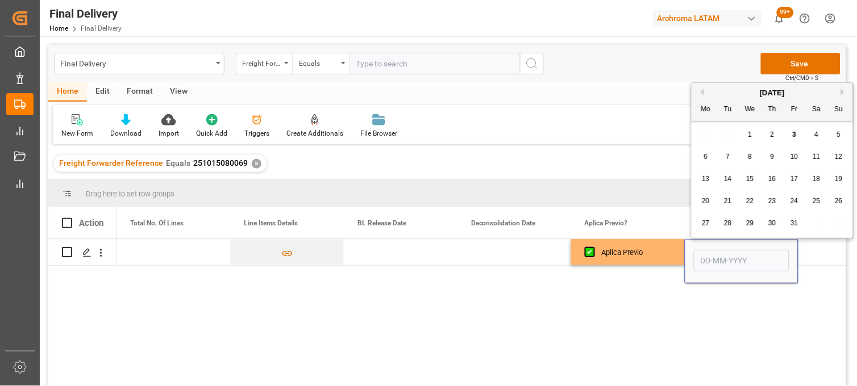
click at [704, 157] on span "6" at bounding box center [706, 157] width 4 height 8
type input "[DATE]"
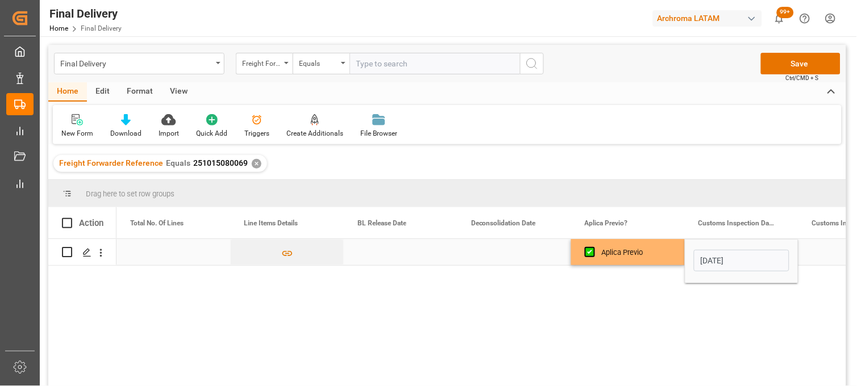
click at [513, 252] on div "Press SPACE to select this row." at bounding box center [514, 252] width 114 height 26
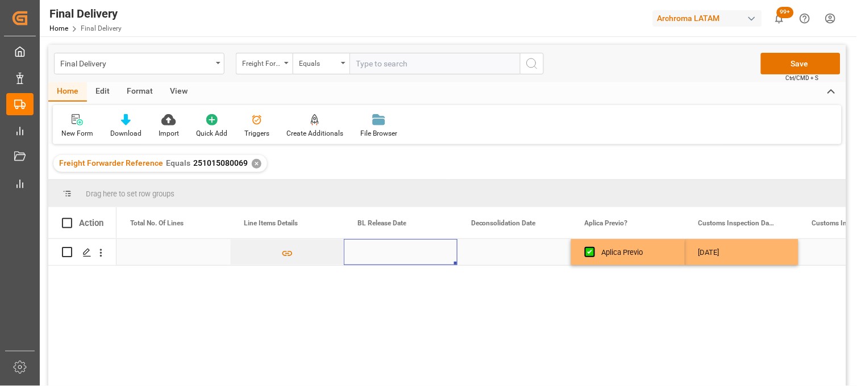
click at [375, 254] on div "Press SPACE to select this row." at bounding box center [401, 252] width 114 height 26
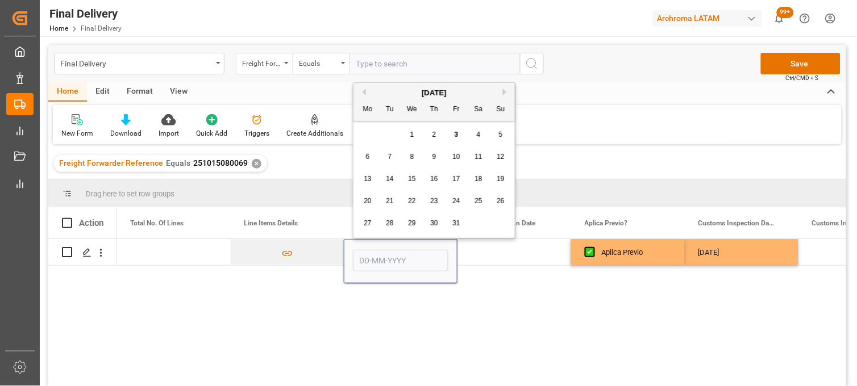
click at [456, 134] on span "3" at bounding box center [456, 135] width 4 height 8
type input "[DATE]"
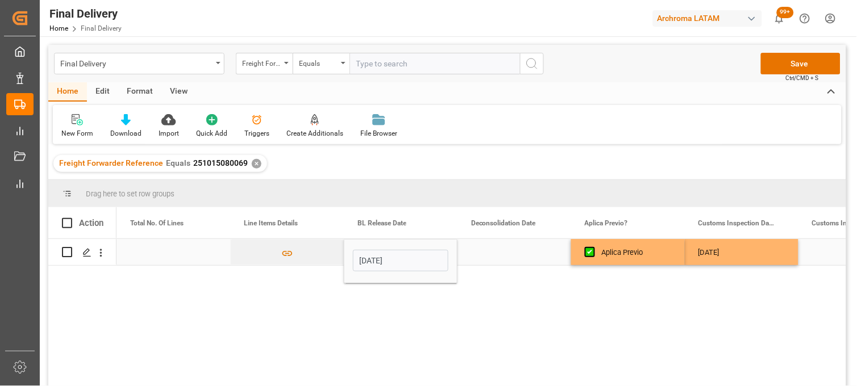
click at [500, 257] on div "Press SPACE to select this row." at bounding box center [514, 252] width 114 height 26
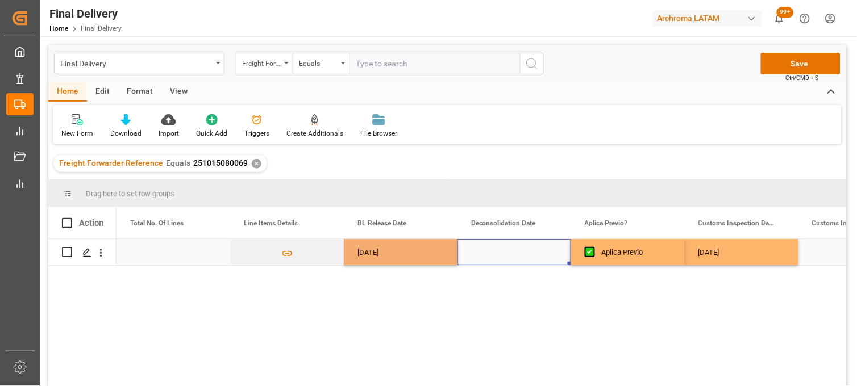
click at [500, 257] on div "Press SPACE to select this row." at bounding box center [514, 252] width 114 height 26
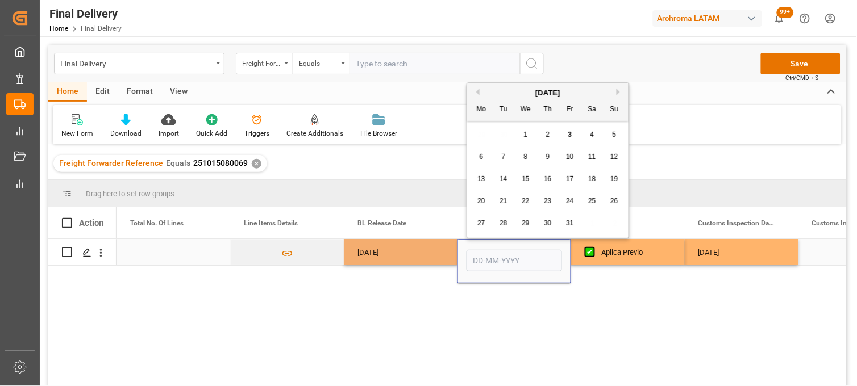
click at [500, 257] on input "Press SPACE to select this row." at bounding box center [513, 261] width 95 height 22
drag, startPoint x: 478, startPoint y: 131, endPoint x: 487, endPoint y: 131, distance: 9.7
click at [478, 131] on div "29 30 1 2 3 4 5" at bounding box center [547, 135] width 155 height 22
click at [549, 133] on div "2" at bounding box center [548, 135] width 14 height 14
type input "[DATE]"
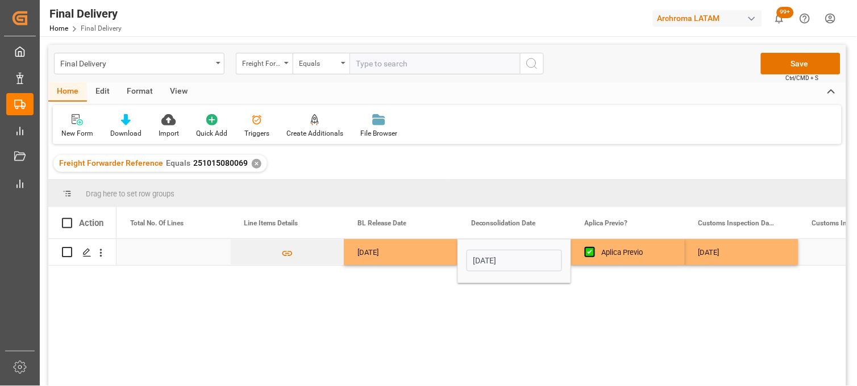
click at [736, 256] on div "[DATE]" at bounding box center [741, 252] width 114 height 26
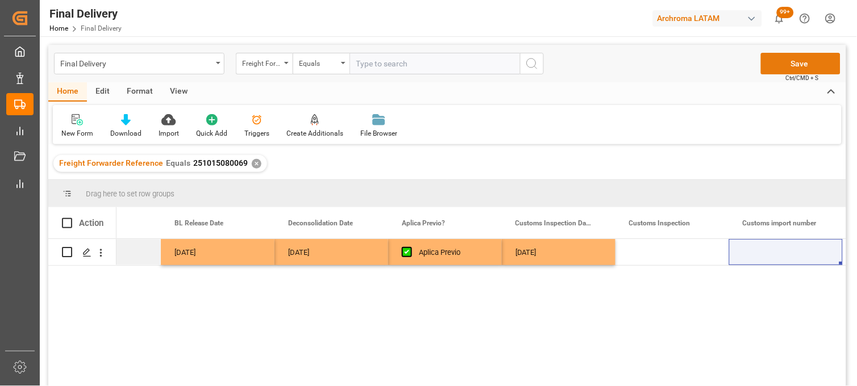
click at [784, 66] on button "Save" at bounding box center [801, 64] width 80 height 22
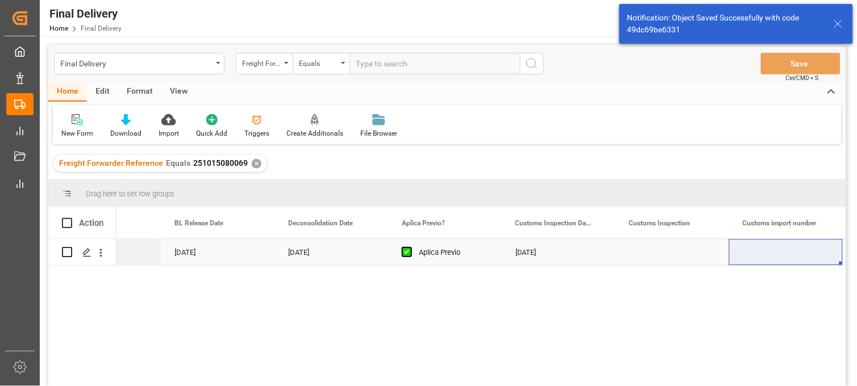
click at [661, 257] on div "Press SPACE to select this row." at bounding box center [672, 252] width 114 height 26
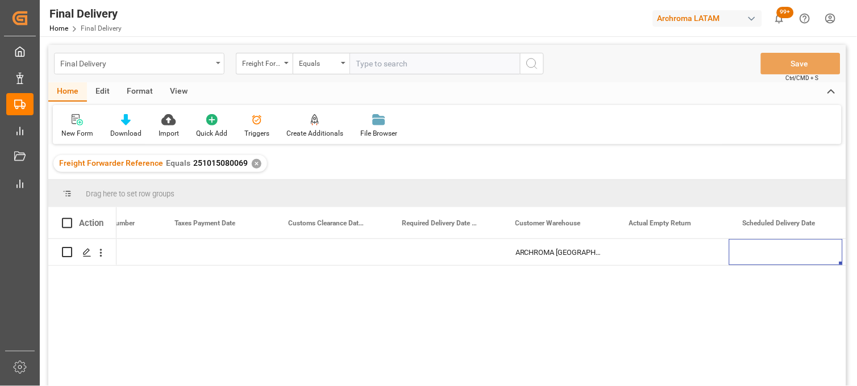
click at [143, 63] on div "Final Delivery" at bounding box center [136, 63] width 152 height 14
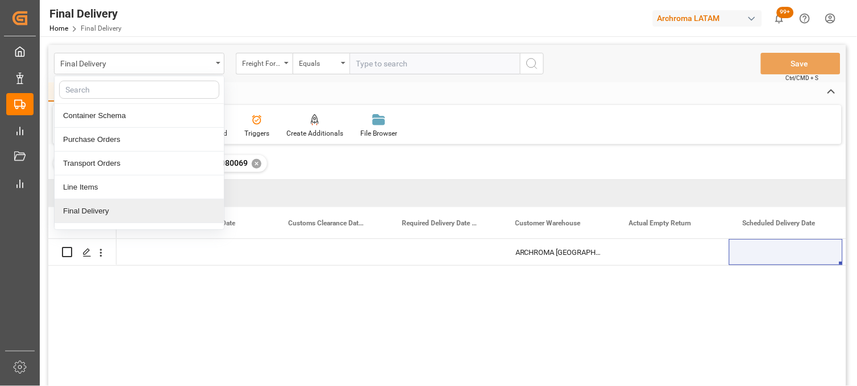
scroll to position [63, 0]
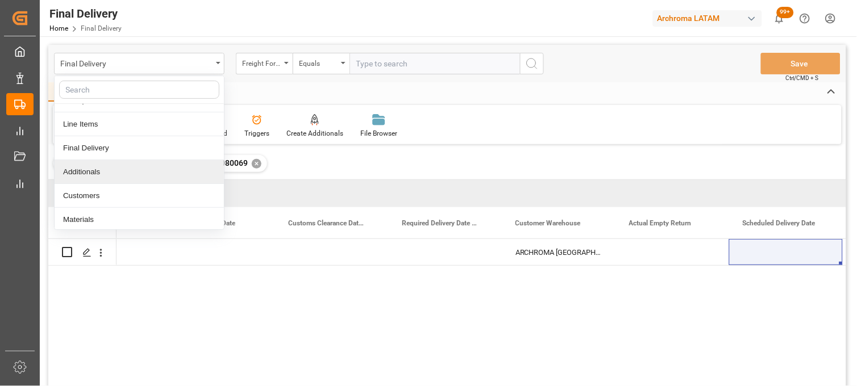
click at [93, 173] on div "Additionals" at bounding box center [139, 172] width 169 height 24
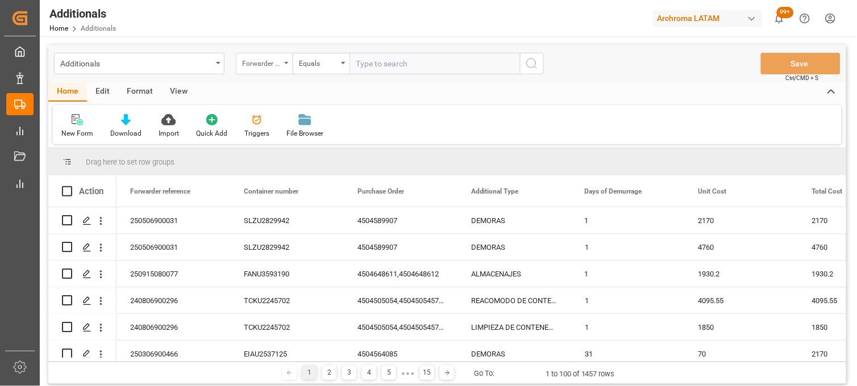
click at [281, 65] on div "Forwarder reference" at bounding box center [264, 64] width 57 height 22
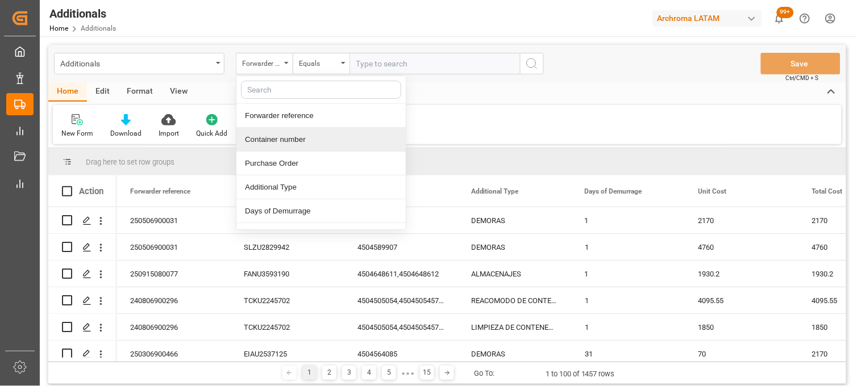
click at [273, 136] on div "Container number" at bounding box center [320, 140] width 169 height 24
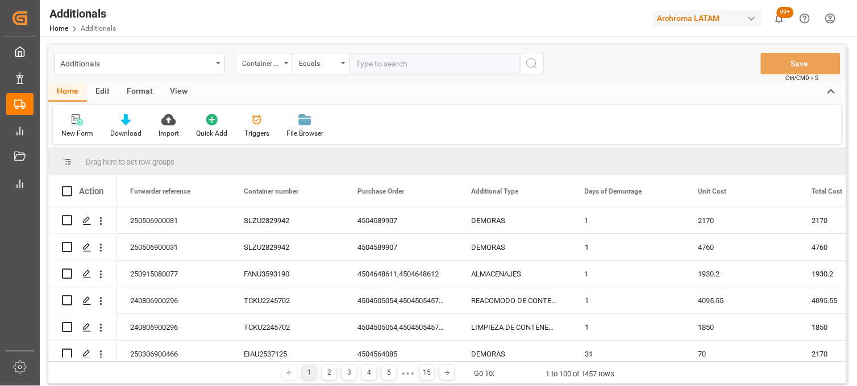
click at [375, 69] on input "text" at bounding box center [434, 64] width 170 height 22
paste input "EIAU2537125"
type input "EIAU2537125"
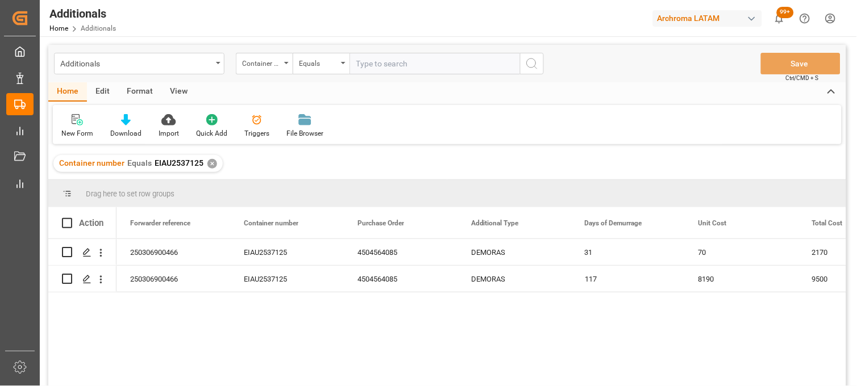
click at [210, 163] on div "✕" at bounding box center [212, 164] width 10 height 10
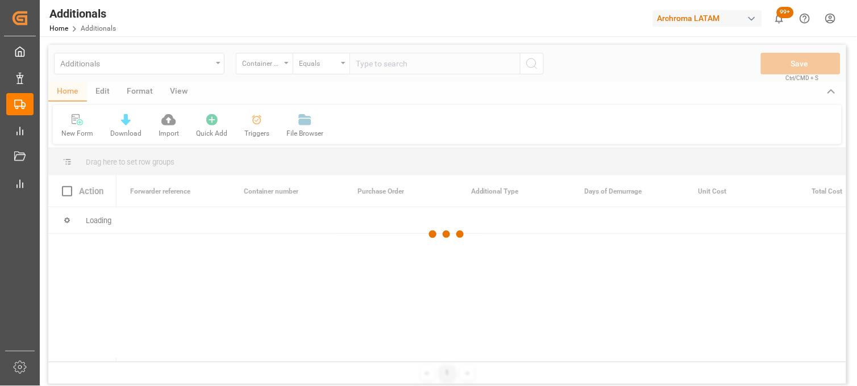
click at [372, 66] on div at bounding box center [446, 234] width 797 height 379
click at [370, 65] on div at bounding box center [446, 234] width 797 height 379
click at [368, 65] on div at bounding box center [446, 234] width 797 height 379
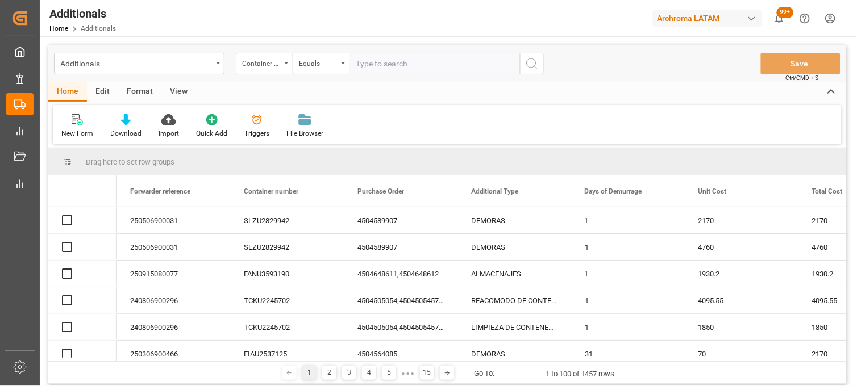
click at [366, 65] on input "text" at bounding box center [434, 64] width 170 height 22
paste input "UETU3010832"
type input "UETU3010832"
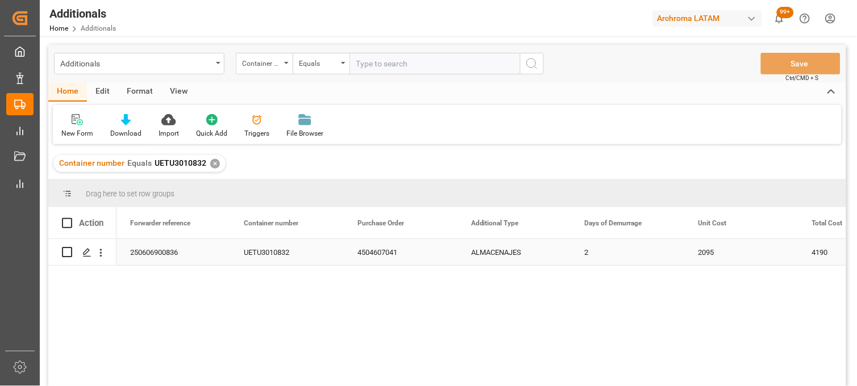
click at [66, 252] on input "Press Space to toggle row selection (unchecked)" at bounding box center [67, 252] width 10 height 10
checkbox input "true"
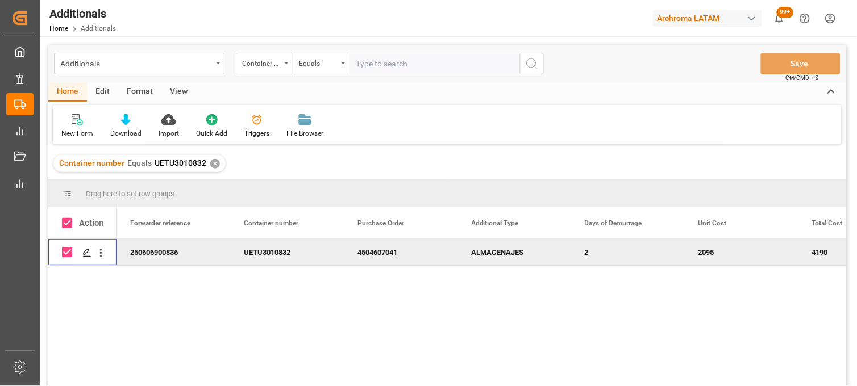
click at [110, 94] on div "Edit" at bounding box center [102, 91] width 31 height 19
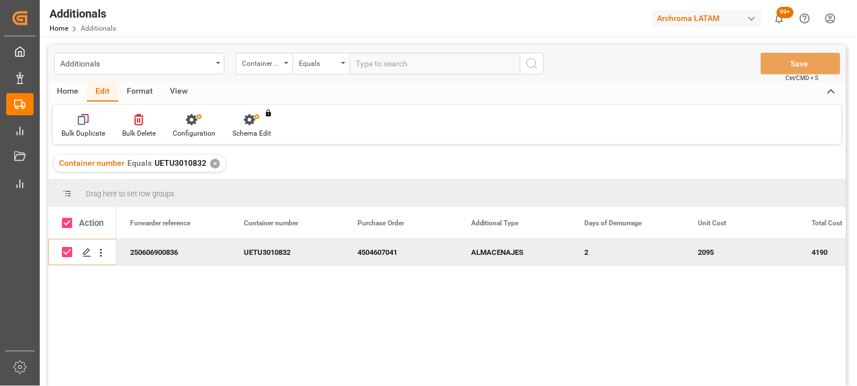
click at [82, 125] on icon at bounding box center [82, 120] width 8 height 9
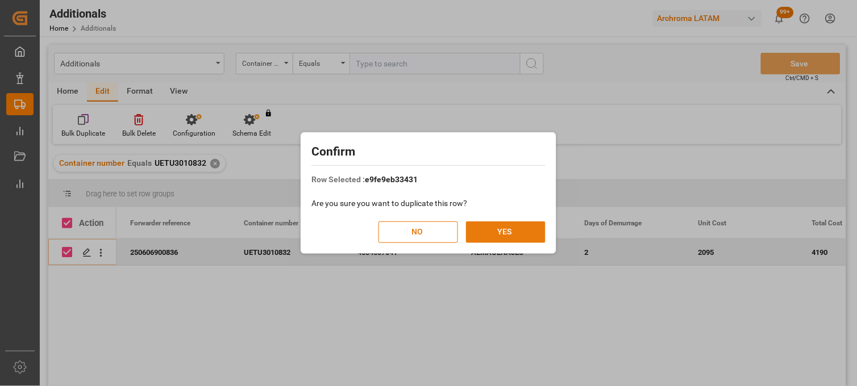
click at [496, 229] on button "YES" at bounding box center [506, 233] width 80 height 22
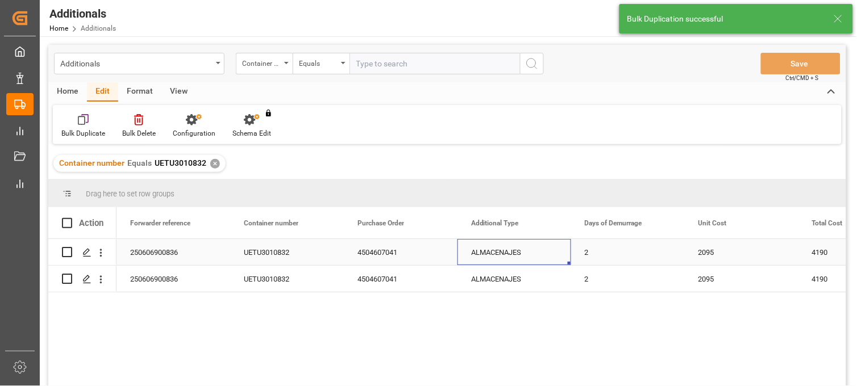
click at [485, 252] on div "ALMACENAJES" at bounding box center [514, 252] width 114 height 26
click at [485, 252] on input "ALMACENAJES" at bounding box center [513, 259] width 95 height 22
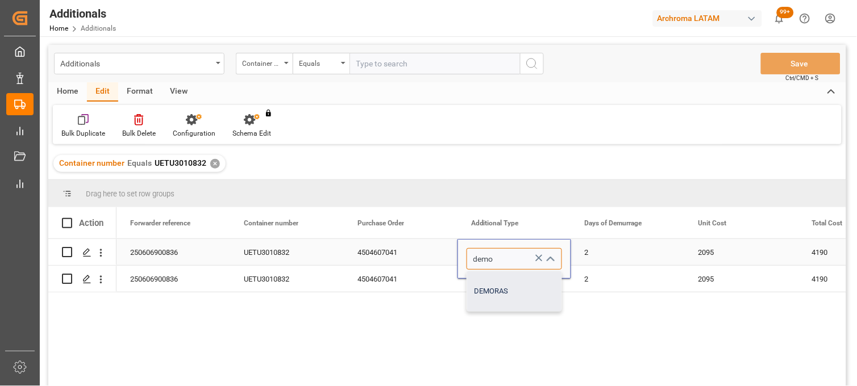
click at [512, 294] on div "DEMORAS" at bounding box center [514, 291] width 94 height 40
type input "DEMORAS"
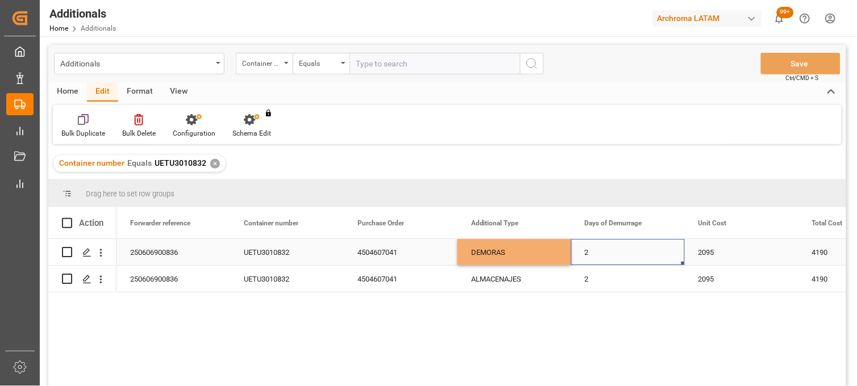
click at [597, 251] on div "2" at bounding box center [628, 252] width 114 height 26
click at [600, 254] on div "2" at bounding box center [628, 252] width 114 height 26
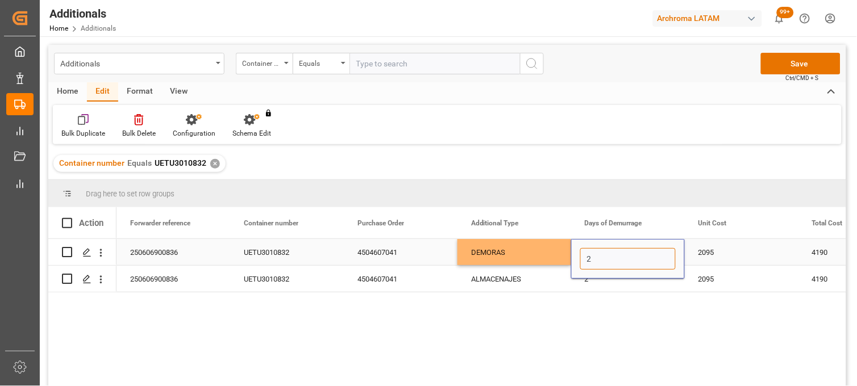
click at [601, 254] on input "2" at bounding box center [627, 259] width 95 height 22
type input "1"
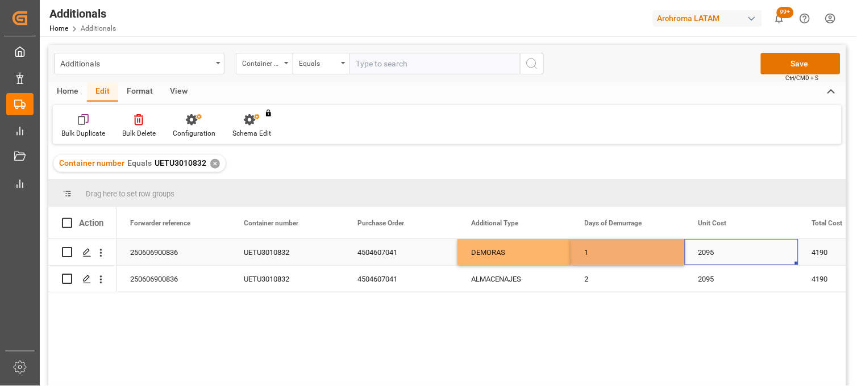
click at [699, 253] on div "2095" at bounding box center [741, 252] width 114 height 26
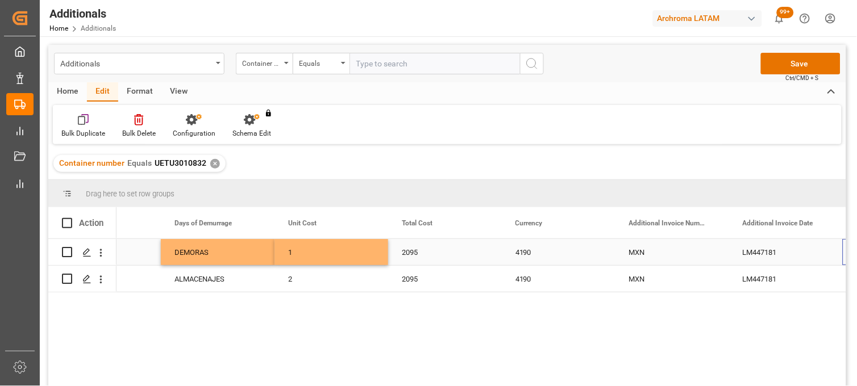
scroll to position [0, 410]
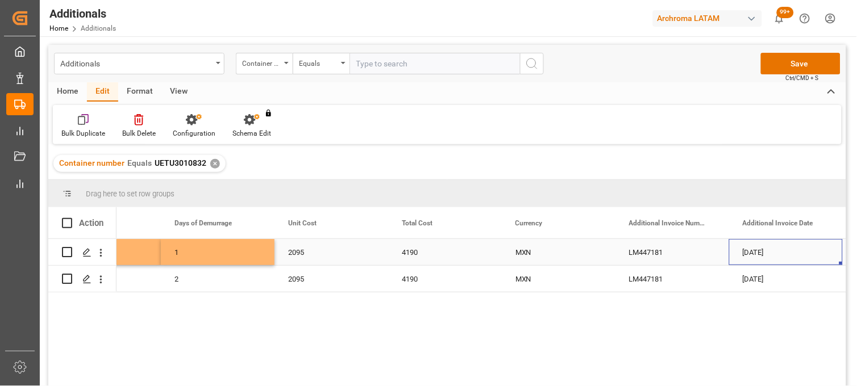
click at [299, 253] on div "2095" at bounding box center [331, 252] width 114 height 26
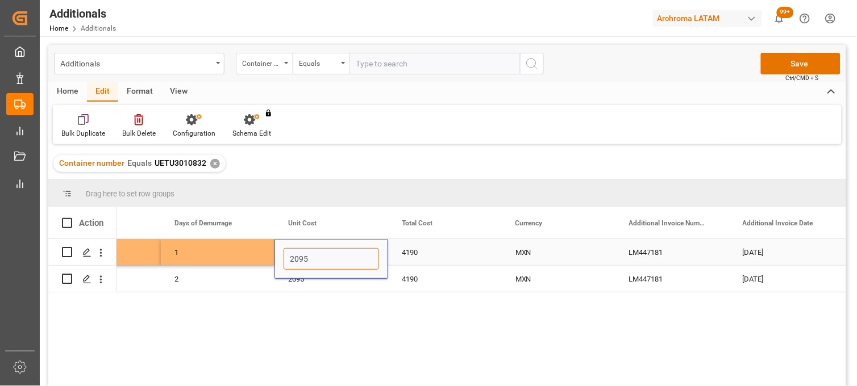
click at [275, 256] on div "2095" at bounding box center [331, 259] width 114 height 40
type input "1600"
click at [417, 254] on div "4190" at bounding box center [445, 252] width 114 height 26
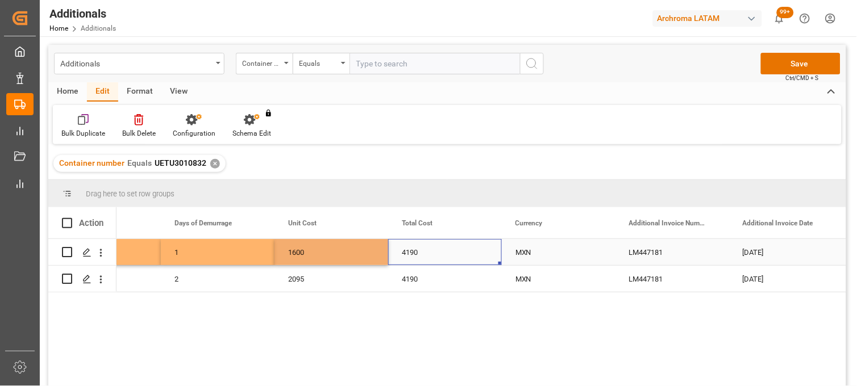
click at [417, 254] on div "4190" at bounding box center [445, 252] width 114 height 26
type input "1600"
click at [524, 253] on div "MXN" at bounding box center [558, 253] width 86 height 26
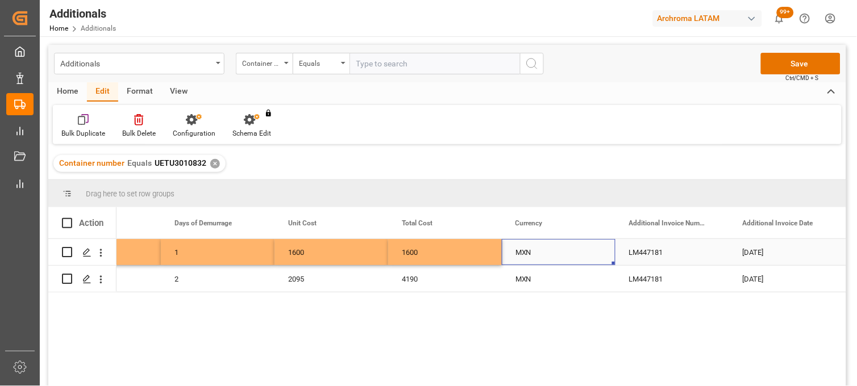
click at [534, 258] on div "MXN" at bounding box center [558, 253] width 86 height 26
drag, startPoint x: 534, startPoint y: 257, endPoint x: 523, endPoint y: 260, distance: 11.6
click at [523, 260] on input "MXN" at bounding box center [558, 259] width 95 height 22
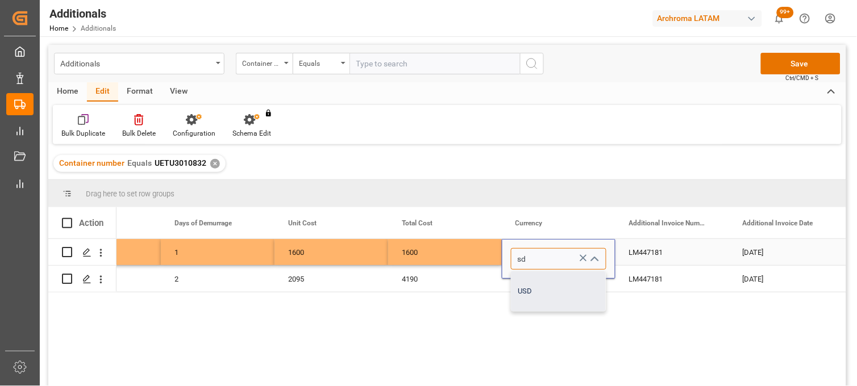
click at [531, 287] on div "USD" at bounding box center [558, 291] width 94 height 40
type input "USD"
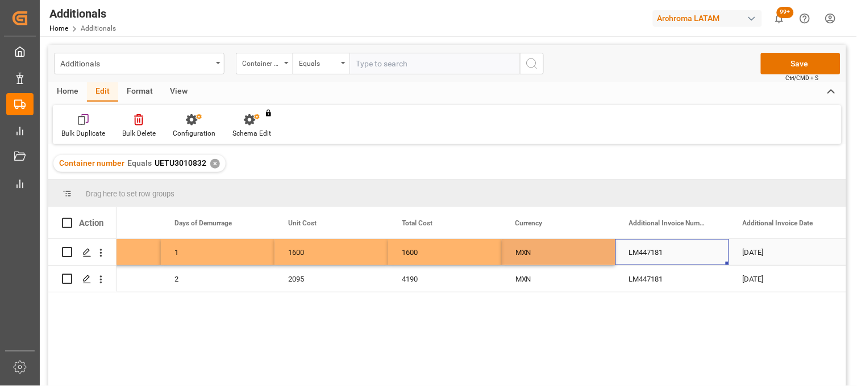
drag, startPoint x: 650, startPoint y: 253, endPoint x: 629, endPoint y: 257, distance: 21.4
click at [645, 253] on div "LM447181" at bounding box center [672, 252] width 114 height 26
click at [643, 251] on div "LM447181" at bounding box center [672, 252] width 114 height 26
click at [645, 251] on div "LM447181" at bounding box center [672, 252] width 114 height 26
click at [646, 251] on div "LM447181" at bounding box center [672, 252] width 114 height 26
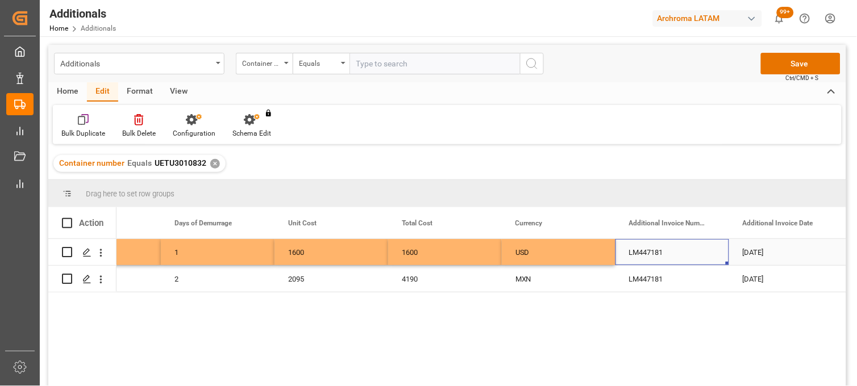
click at [648, 251] on div "LM447181" at bounding box center [672, 252] width 114 height 26
click at [645, 253] on input "LM447181" at bounding box center [671, 259] width 95 height 22
paste input "57978"
type input "LM457978"
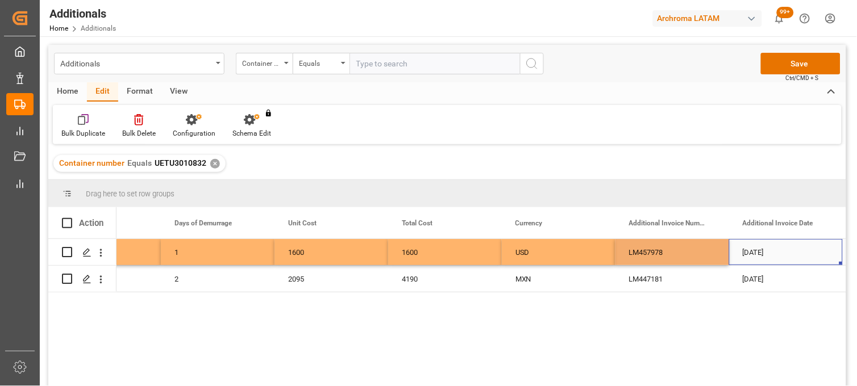
click at [763, 249] on div "[DATE]" at bounding box center [786, 252] width 114 height 26
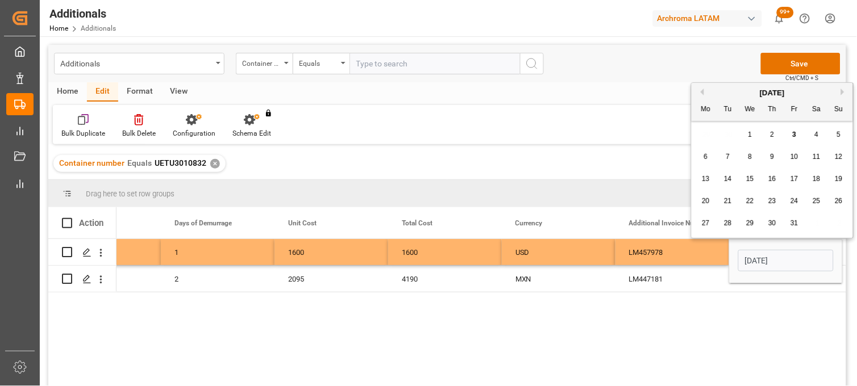
click at [794, 133] on span "3" at bounding box center [794, 135] width 4 height 8
type input "[DATE]"
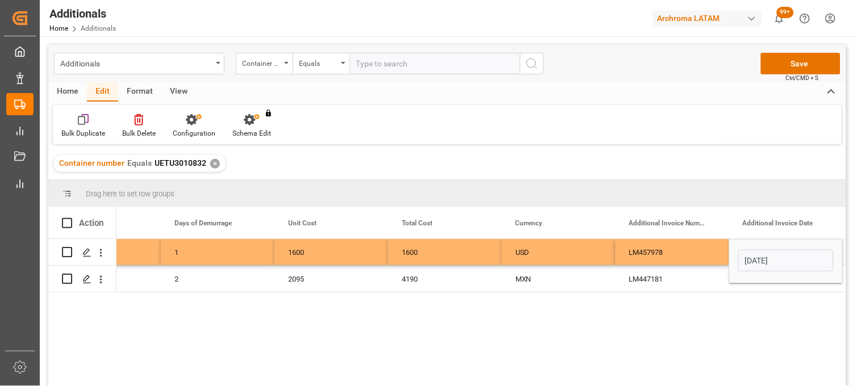
click at [691, 251] on div "LM457978" at bounding box center [672, 252] width 114 height 26
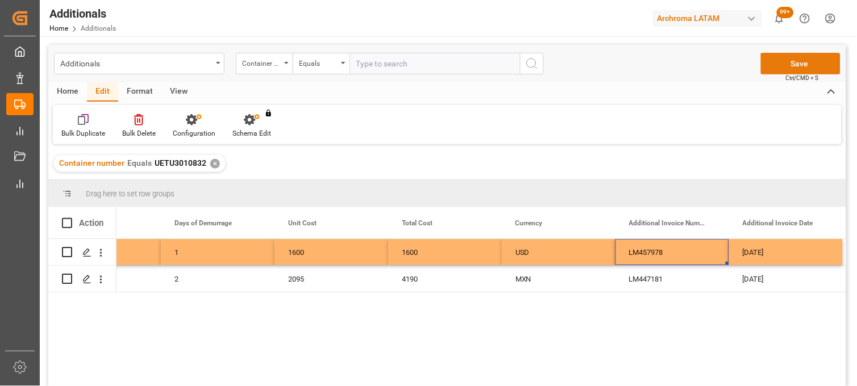
click at [786, 61] on button "Save" at bounding box center [801, 64] width 80 height 22
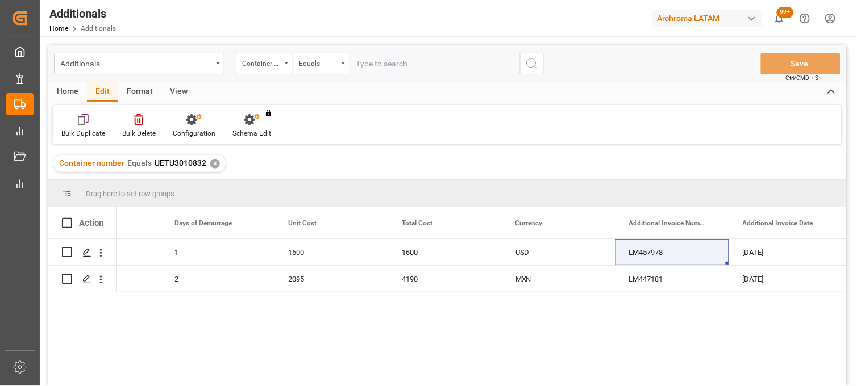
click at [212, 163] on div "✕" at bounding box center [215, 164] width 10 height 10
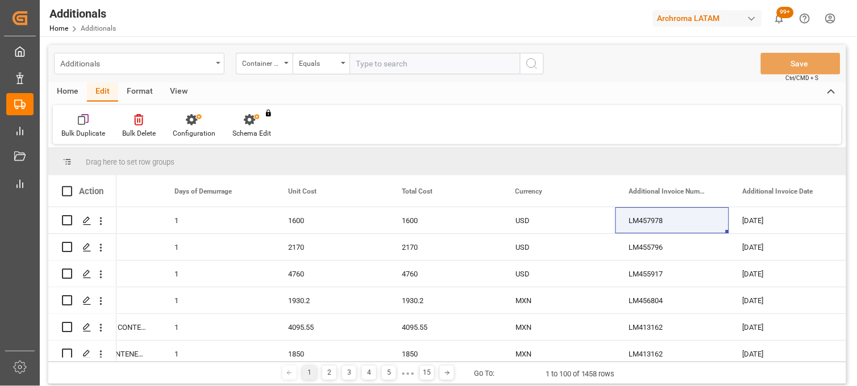
click at [182, 66] on div "Additionals" at bounding box center [136, 63] width 152 height 14
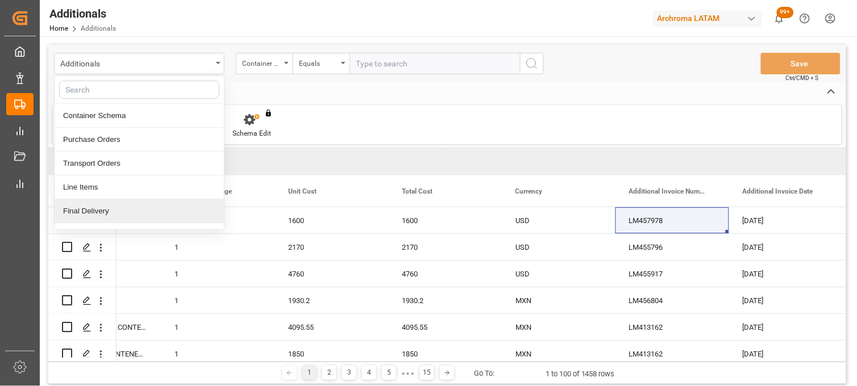
click at [122, 211] on div "Final Delivery" at bounding box center [139, 211] width 169 height 24
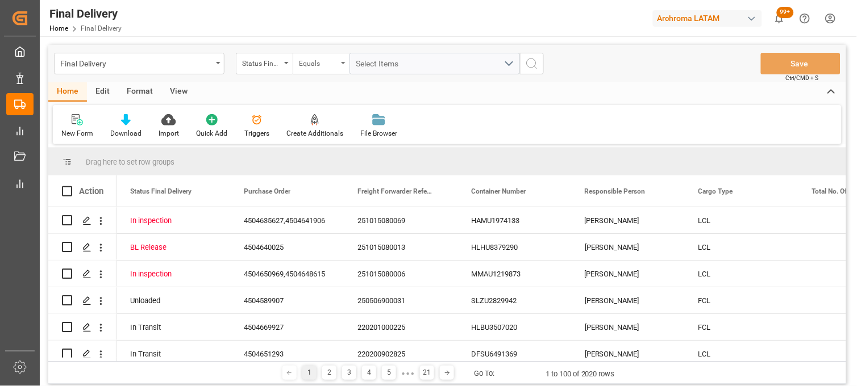
click at [294, 67] on div "Equals" at bounding box center [321, 64] width 57 height 22
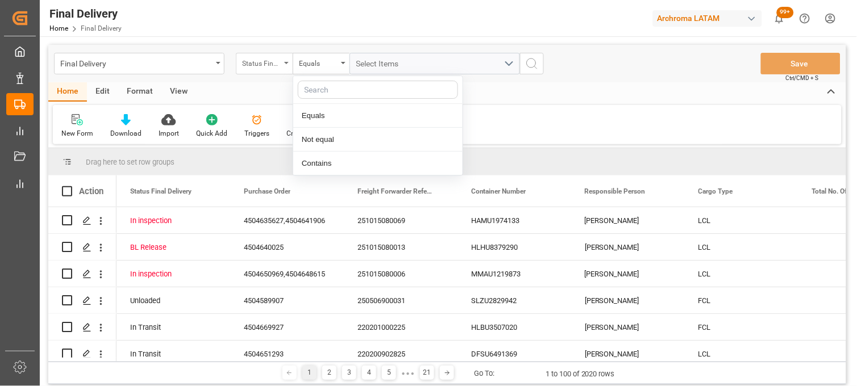
click at [281, 68] on div "Status Final Delivery" at bounding box center [264, 64] width 57 height 22
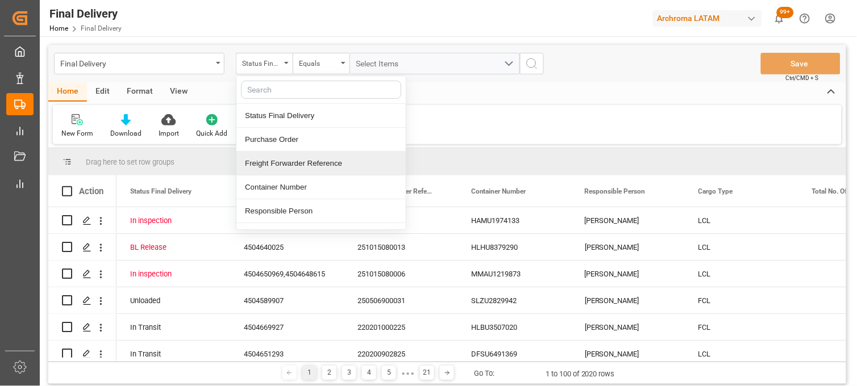
drag, startPoint x: 302, startPoint y: 162, endPoint x: 353, endPoint y: 102, distance: 79.0
click at [303, 162] on div "Freight Forwarder Reference" at bounding box center [320, 164] width 169 height 24
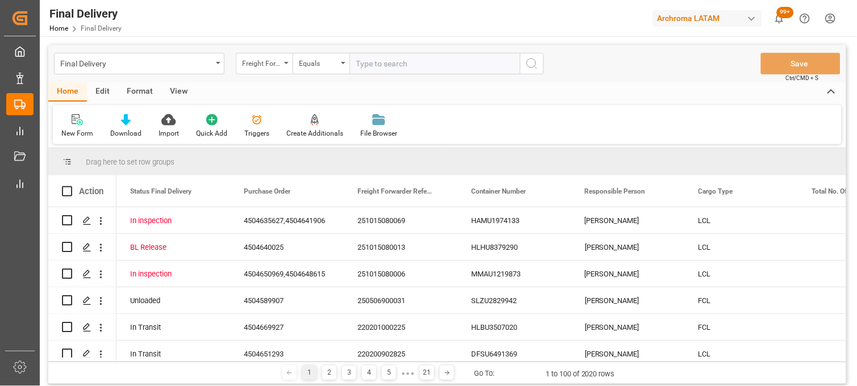
click at [361, 69] on input "text" at bounding box center [434, 64] width 170 height 22
type input "250906900589"
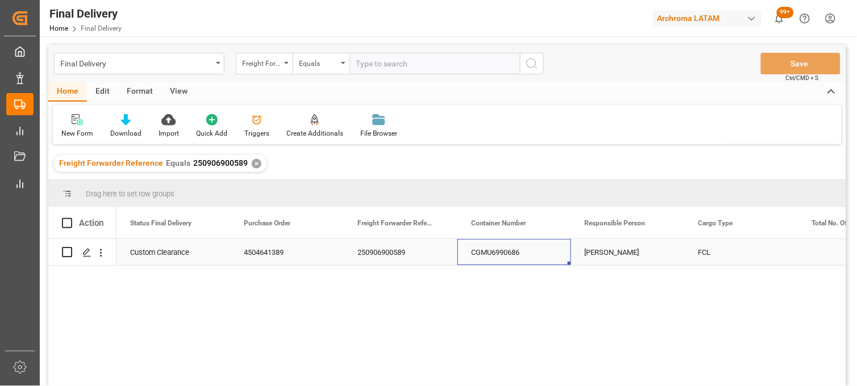
click at [496, 257] on div "CGMU6990686" at bounding box center [514, 252] width 114 height 26
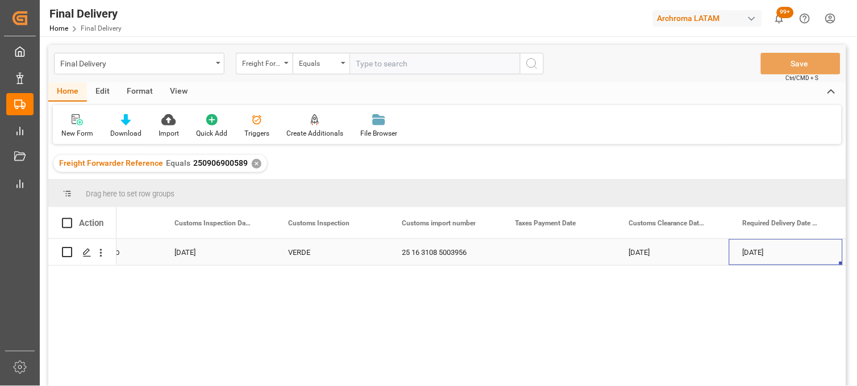
scroll to position [0, 1319]
click at [433, 254] on div "Press SPACE to select this row." at bounding box center [445, 252] width 114 height 26
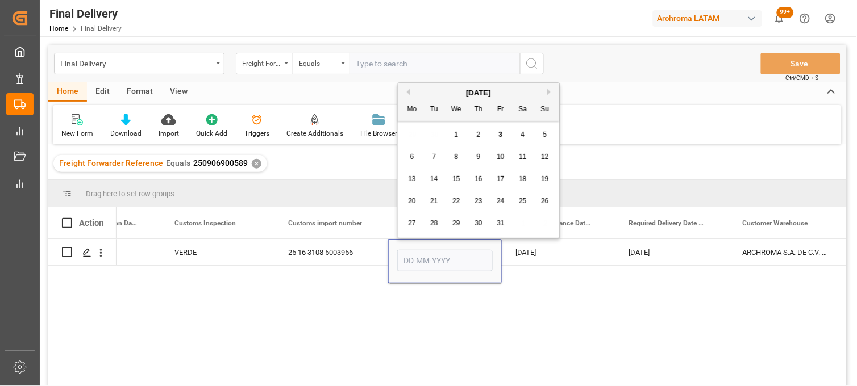
click at [408, 92] on button "Previous Month" at bounding box center [406, 92] width 7 height 7
click at [502, 201] on span "26" at bounding box center [499, 201] width 7 height 8
type input "[DATE]"
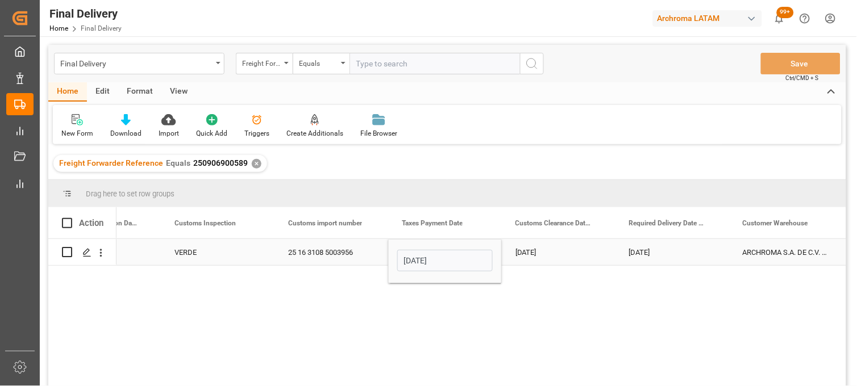
click at [536, 250] on div "[DATE]" at bounding box center [559, 252] width 114 height 26
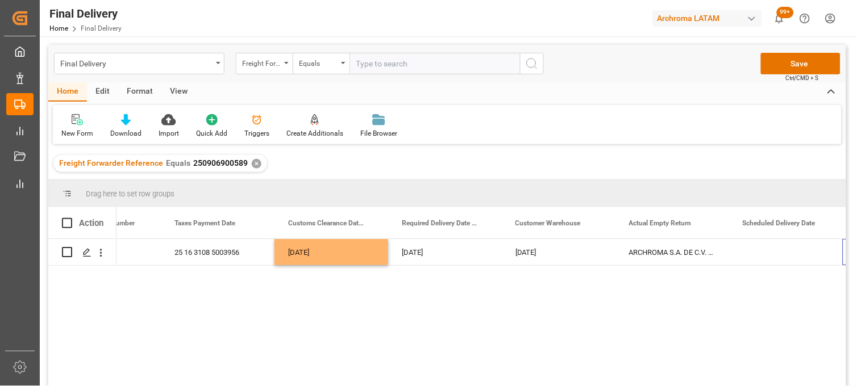
scroll to position [0, 1546]
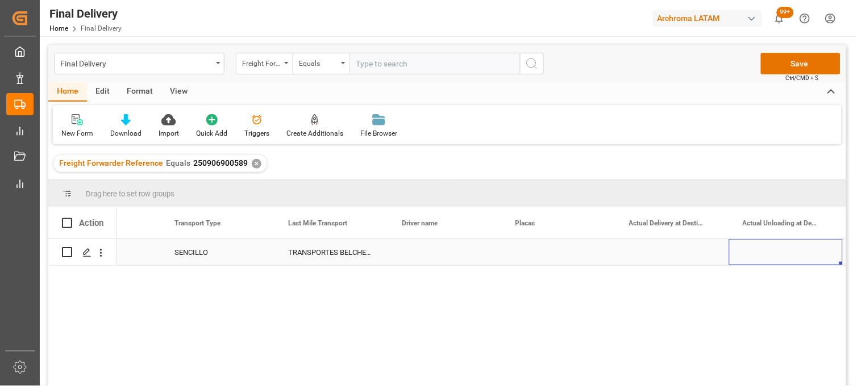
click at [529, 251] on div "Press SPACE to select this row." at bounding box center [559, 252] width 114 height 26
click at [529, 251] on input "Press SPACE to select this row." at bounding box center [558, 259] width 95 height 22
type input "12AS8S"
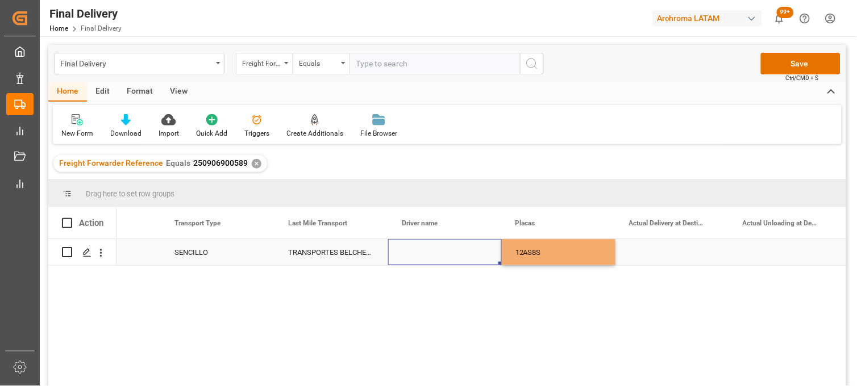
click at [435, 248] on div "Press SPACE to select this row." at bounding box center [445, 252] width 114 height 26
click at [434, 251] on div "Press SPACE to select this row." at bounding box center [445, 252] width 114 height 26
click at [434, 251] on input "Press SPACE to select this row." at bounding box center [444, 259] width 95 height 22
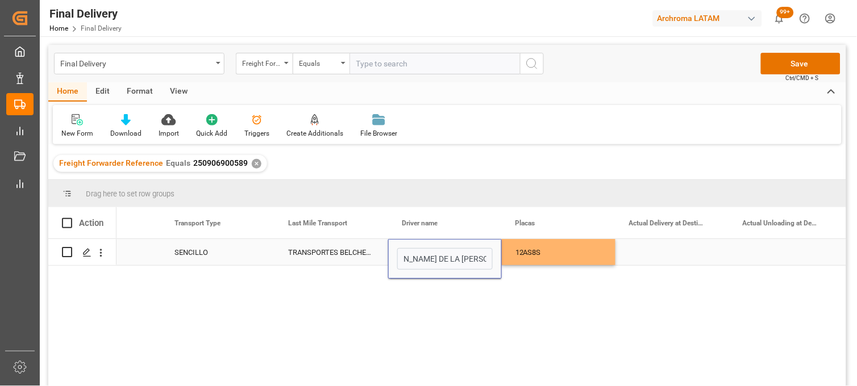
type input "[PERSON_NAME] DE LA [PERSON_NAME]"
click at [665, 252] on div "Press SPACE to select this row." at bounding box center [672, 252] width 114 height 26
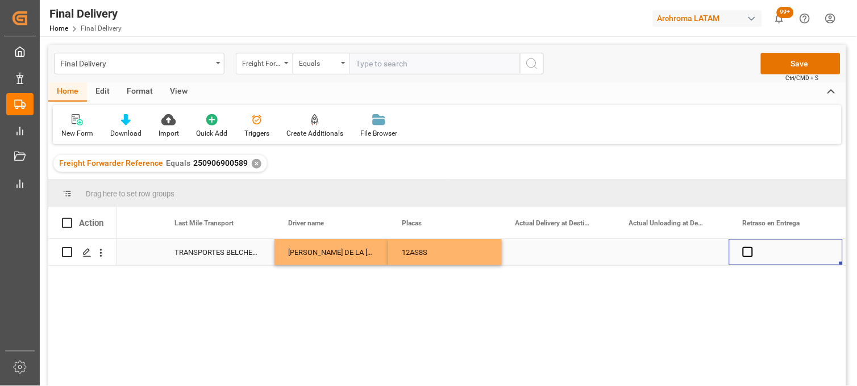
click at [546, 257] on div "Press SPACE to select this row." at bounding box center [559, 252] width 114 height 26
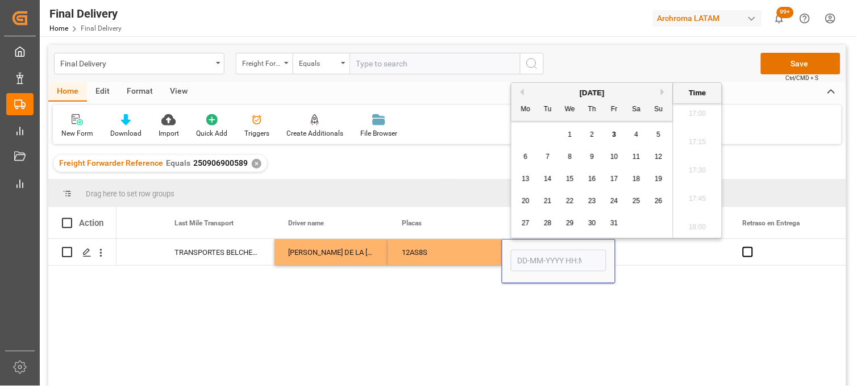
click at [611, 137] on div "3" at bounding box center [614, 135] width 14 height 14
click at [697, 219] on li "11:15" at bounding box center [697, 218] width 48 height 28
type input "[DATE] 11:15"
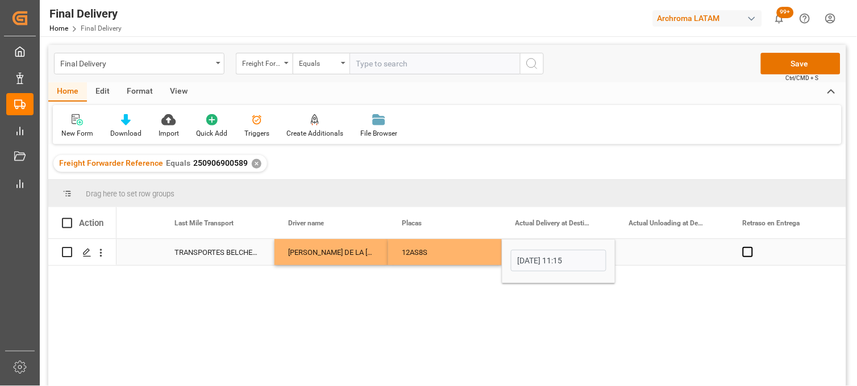
click at [651, 251] on div "Press SPACE to select this row." at bounding box center [672, 252] width 114 height 26
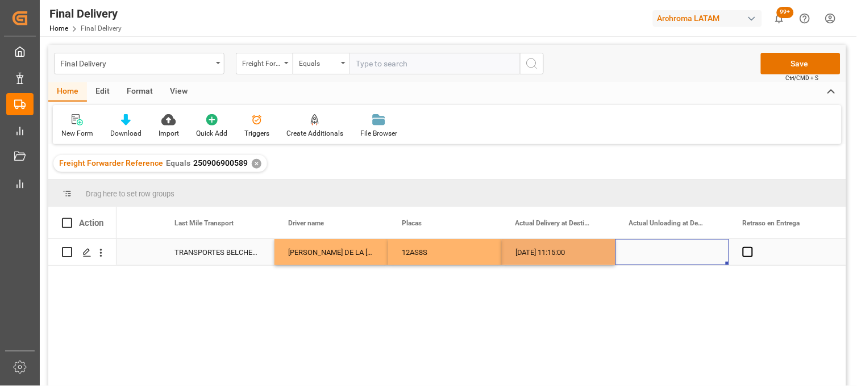
click at [651, 251] on div "Press SPACE to select this row." at bounding box center [672, 252] width 114 height 26
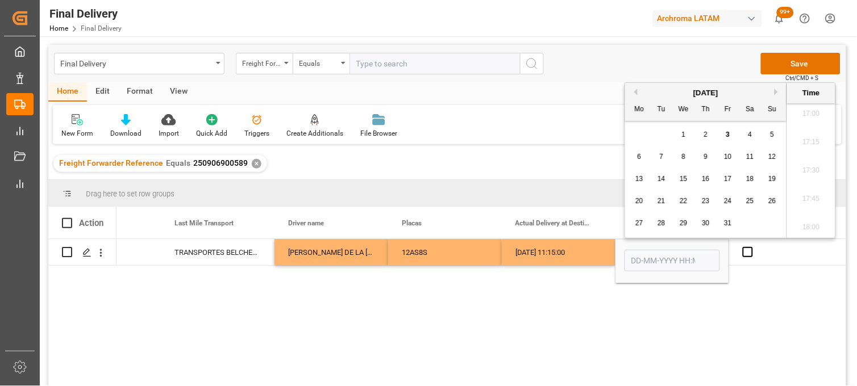
click at [728, 136] on span "3" at bounding box center [728, 135] width 4 height 8
click at [810, 177] on li "12:00" at bounding box center [811, 177] width 48 height 28
type input "[DATE] 12:00"
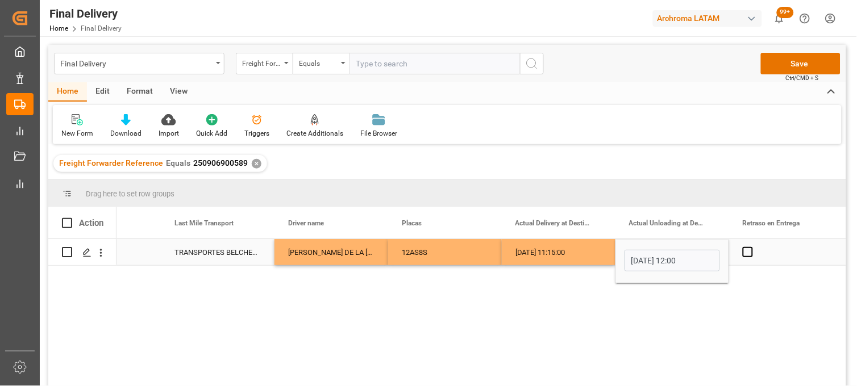
click at [776, 253] on div "Press SPACE to select this row." at bounding box center [786, 252] width 114 height 26
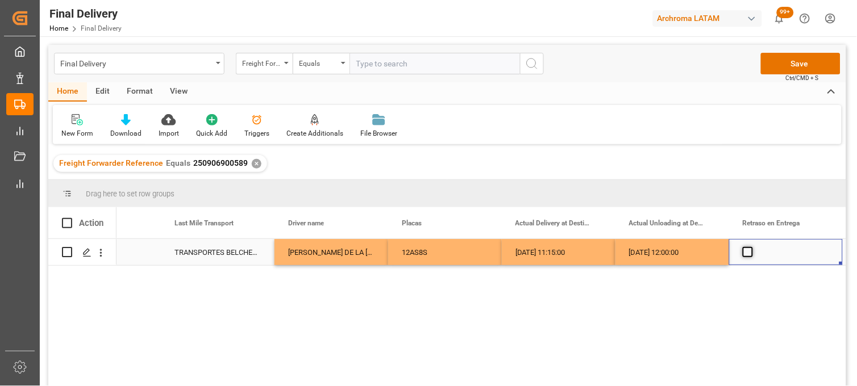
click at [747, 252] on span "Press SPACE to select this row." at bounding box center [747, 252] width 10 height 10
click at [751, 247] on input "Press SPACE to select this row." at bounding box center [751, 247] width 0 height 0
click at [747, 252] on span "Press SPACE to select this row." at bounding box center [747, 252] width 10 height 10
click at [751, 247] on input "Press SPACE to select this row." at bounding box center [751, 247] width 0 height 0
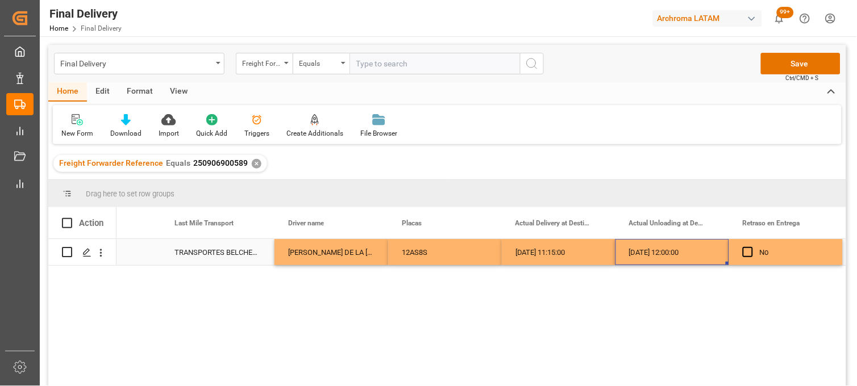
click at [668, 254] on div "[DATE] 12:00:00" at bounding box center [672, 252] width 114 height 26
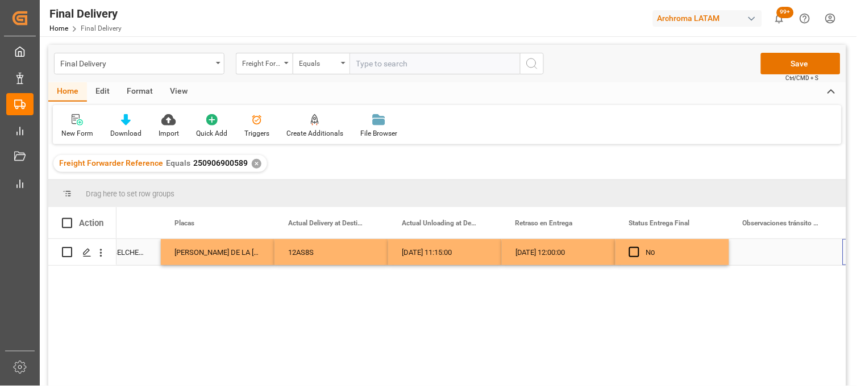
scroll to position [0, 3364]
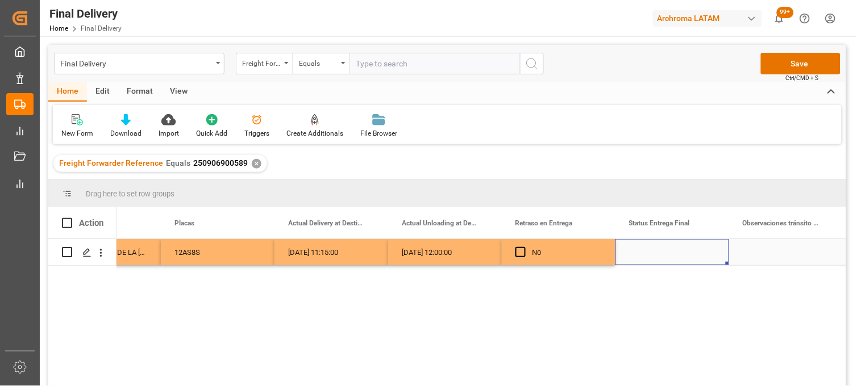
click at [661, 254] on div "Press SPACE to select this row." at bounding box center [672, 252] width 114 height 26
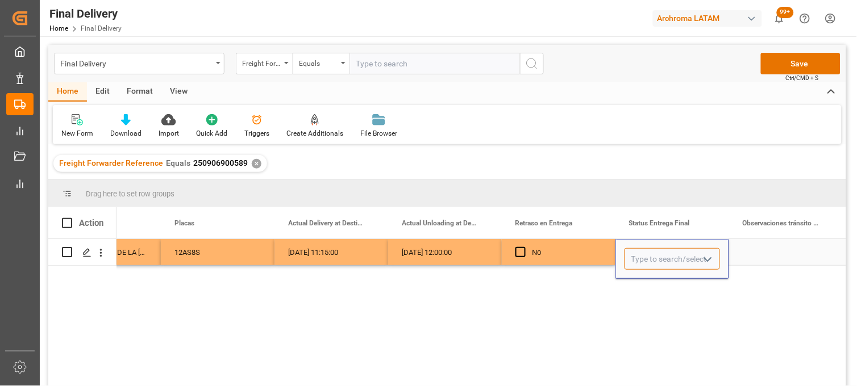
click at [663, 254] on input "Press SPACE to select this row." at bounding box center [671, 259] width 95 height 22
click at [655, 289] on div "PLANTA" at bounding box center [672, 291] width 94 height 40
type input "PLANTA"
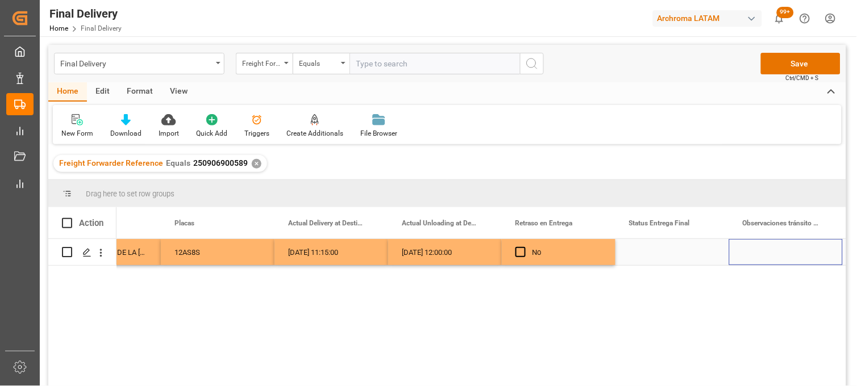
click at [767, 257] on div "Press SPACE to select this row." at bounding box center [786, 252] width 114 height 26
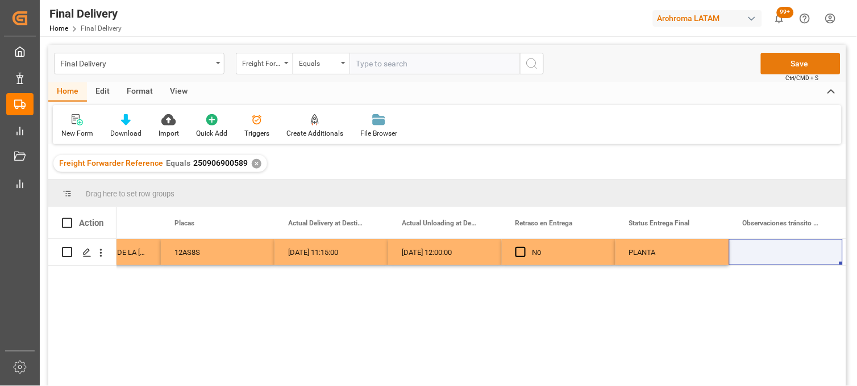
click at [803, 70] on button "Save" at bounding box center [801, 64] width 80 height 22
